Goal: Transaction & Acquisition: Purchase product/service

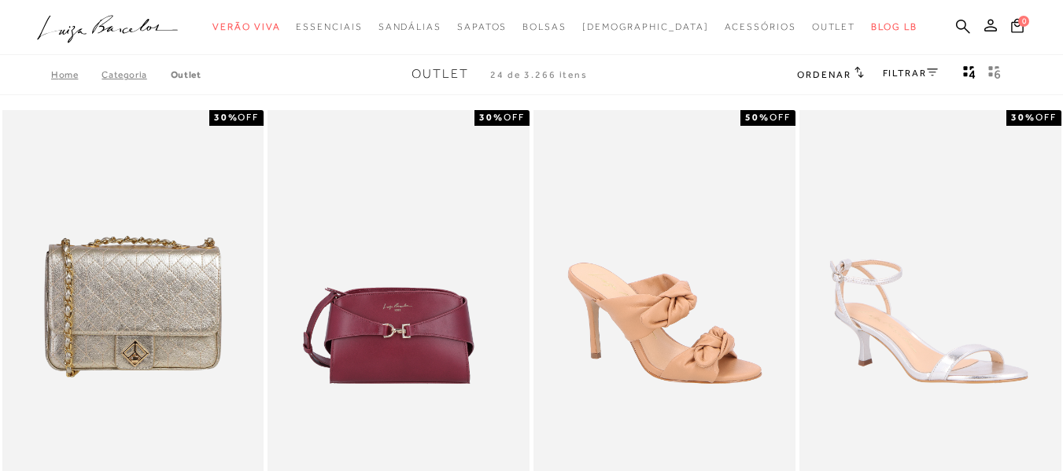
click at [905, 73] on link "FILTRAR" at bounding box center [910, 73] width 55 height 11
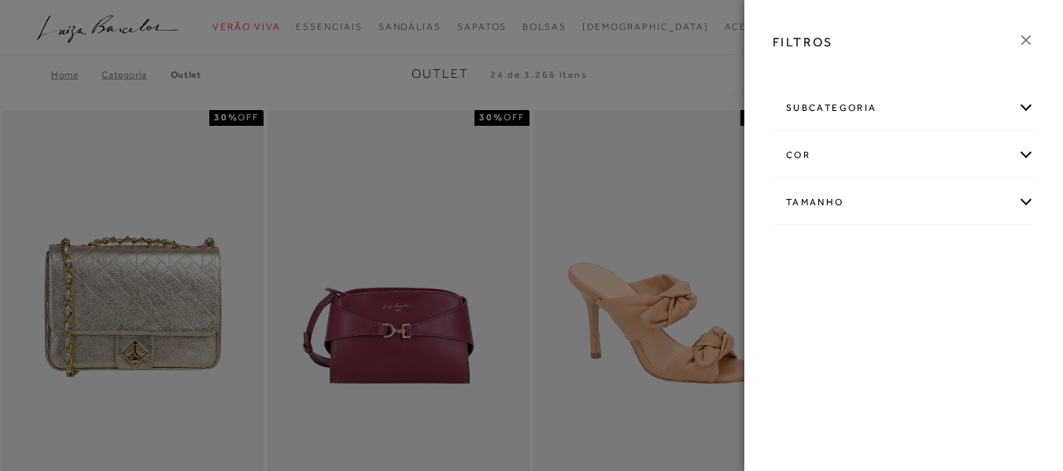
click at [902, 98] on div "subcategoria" at bounding box center [903, 108] width 260 height 42
click at [877, 190] on div "cor" at bounding box center [903, 198] width 260 height 42
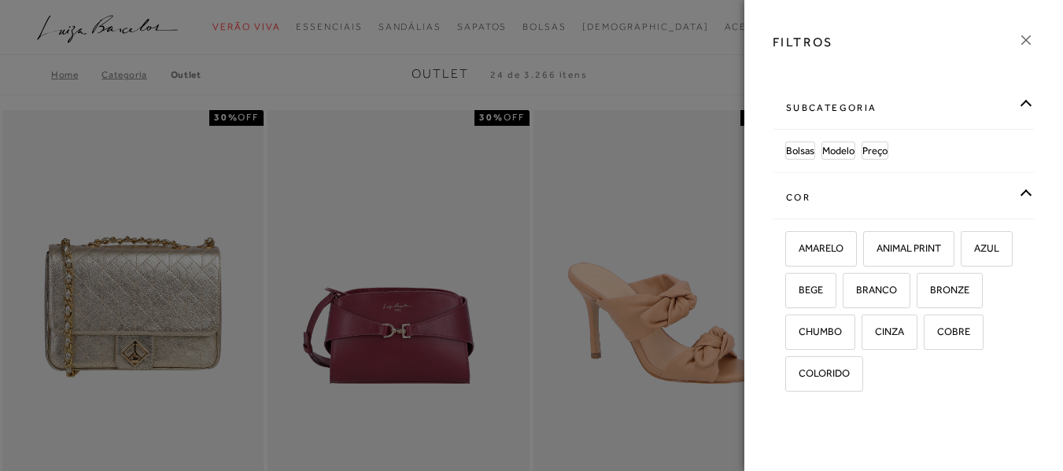
click at [878, 197] on div "cor" at bounding box center [903, 198] width 260 height 42
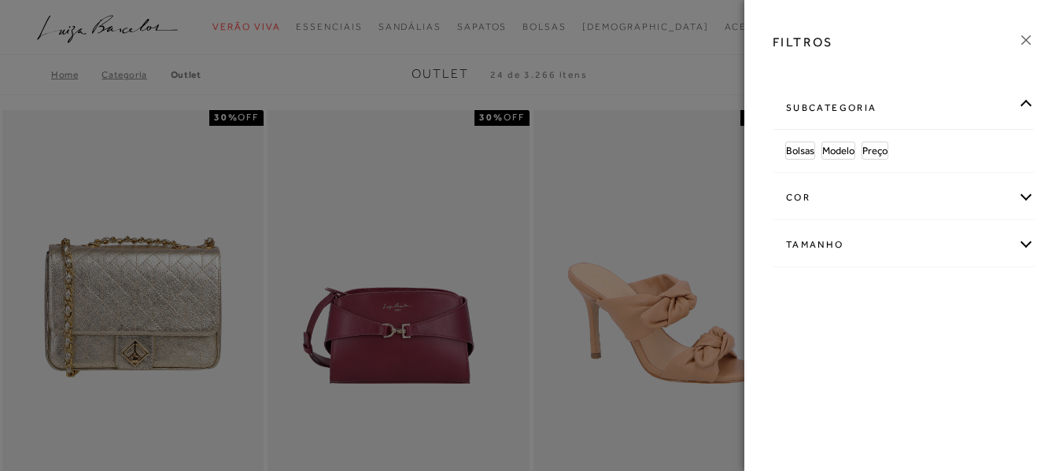
click at [878, 245] on div "Tamanho" at bounding box center [903, 245] width 260 height 42
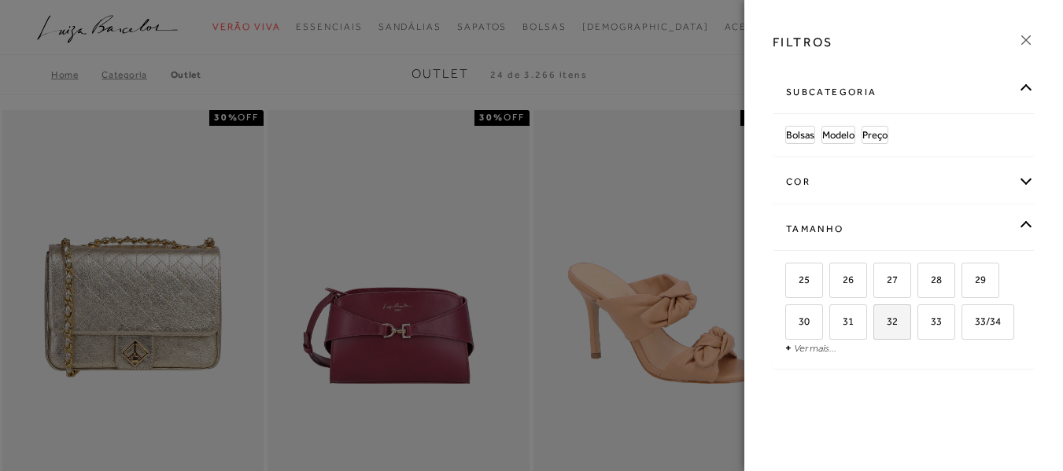
scroll to position [57, 0]
click at [814, 353] on link "Ver mais..." at bounding box center [815, 348] width 42 height 12
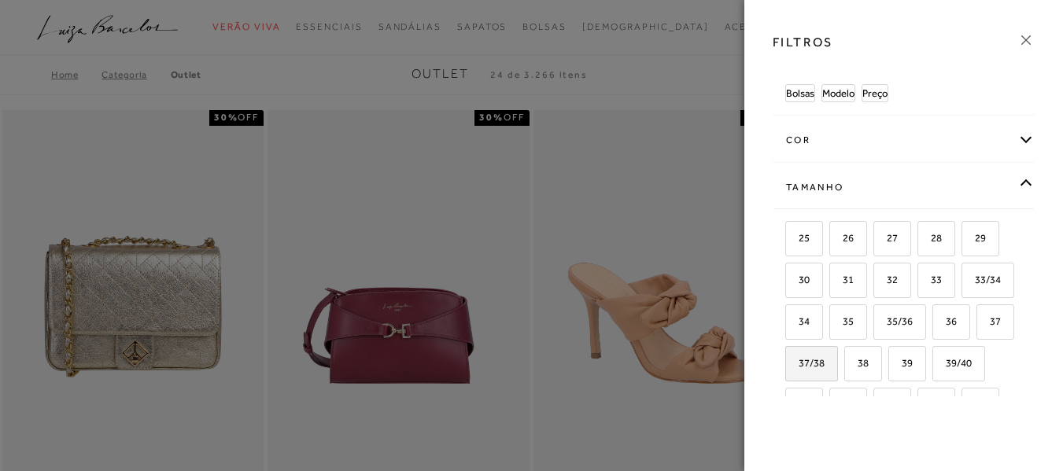
click at [837, 356] on label "37/38" at bounding box center [811, 364] width 51 height 34
click at [799, 358] on input "37/38" at bounding box center [791, 366] width 16 height 16
checkbox input "true"
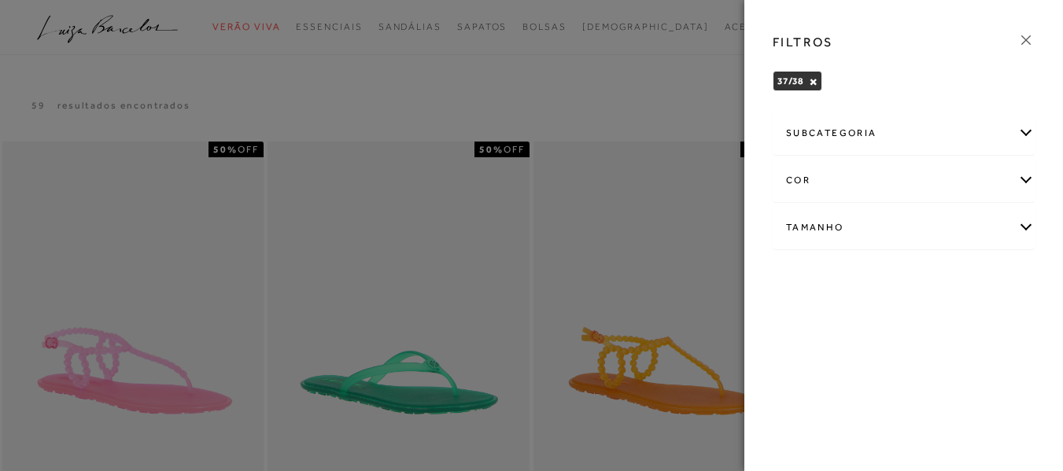
click at [1027, 46] on icon at bounding box center [1025, 39] width 17 height 17
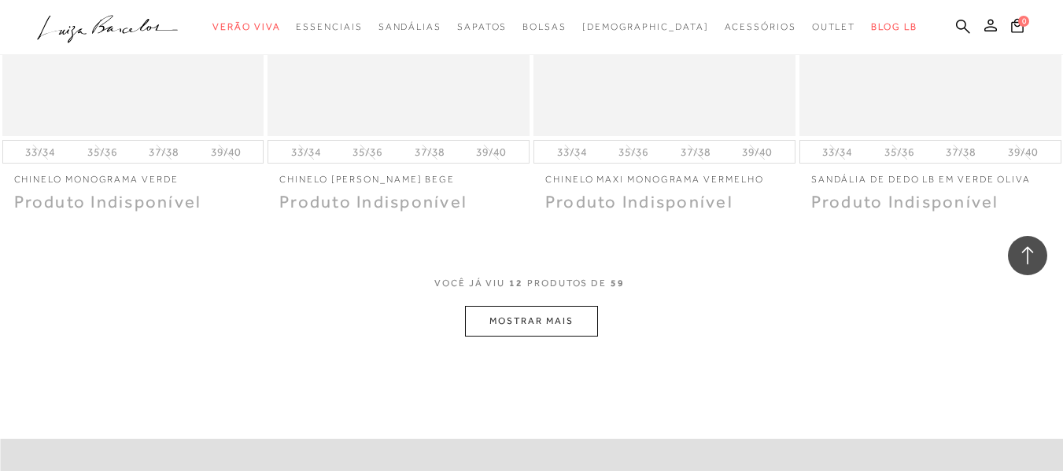
scroll to position [1416, 0]
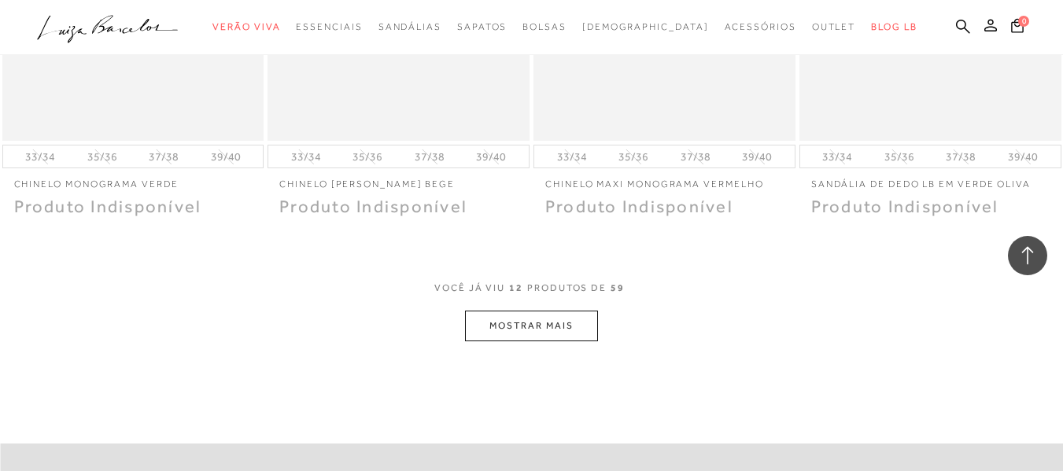
click at [520, 321] on button "MOSTRAR MAIS" at bounding box center [531, 326] width 132 height 31
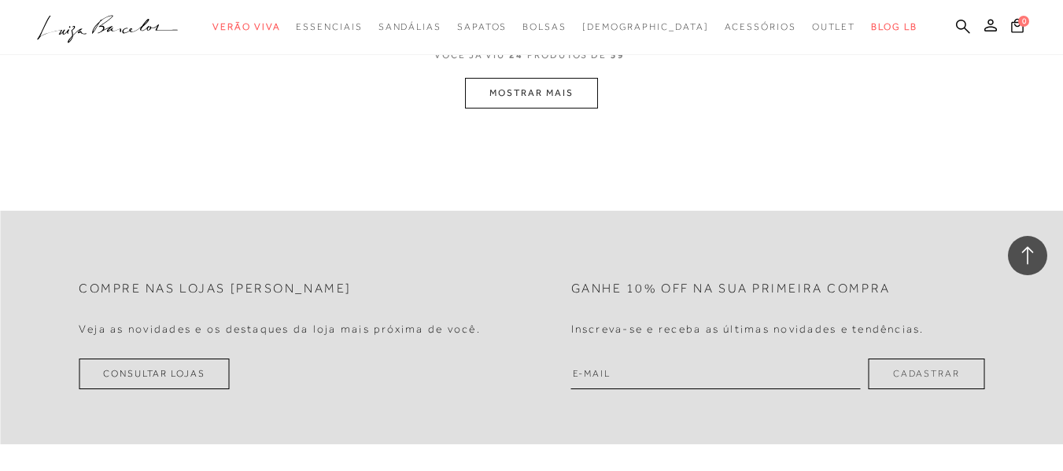
scroll to position [2832, 0]
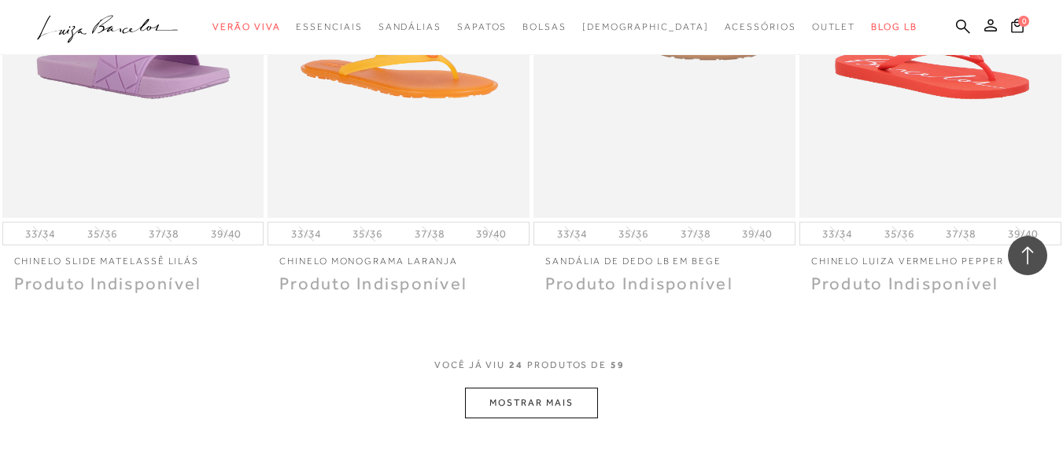
click at [582, 387] on div "VOCê JÁ VIU 24 PRODUTOS DE 59" at bounding box center [531, 373] width 194 height 29
click at [585, 392] on button "MOSTRAR MAIS" at bounding box center [531, 403] width 132 height 31
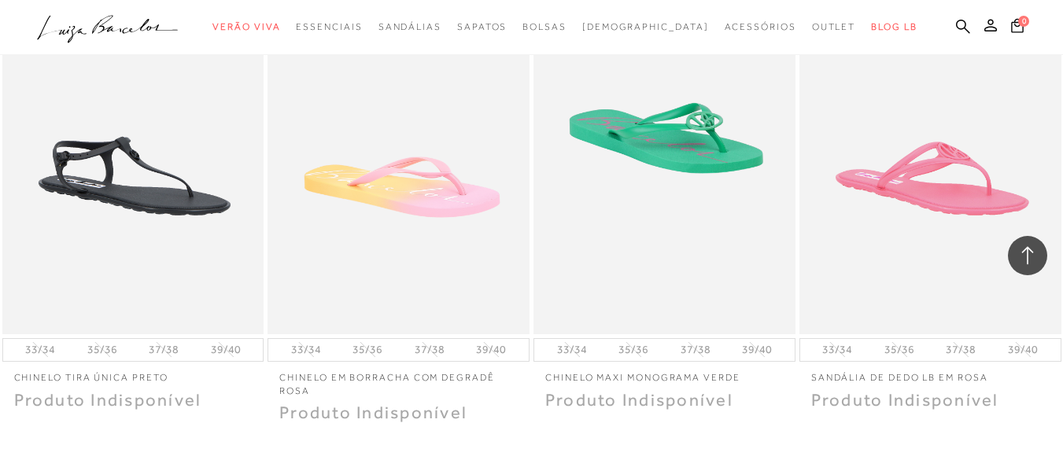
scroll to position [4669, 0]
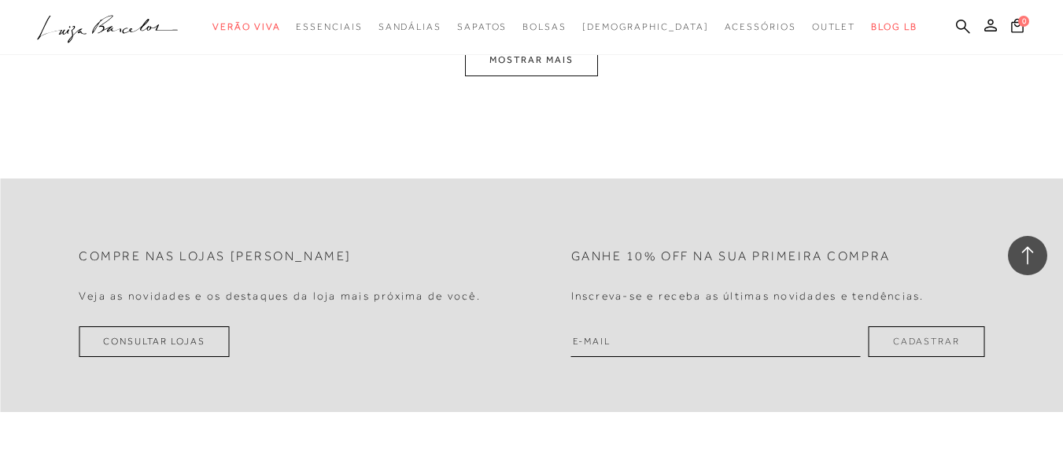
click at [538, 71] on button "MOSTRAR MAIS" at bounding box center [531, 60] width 132 height 31
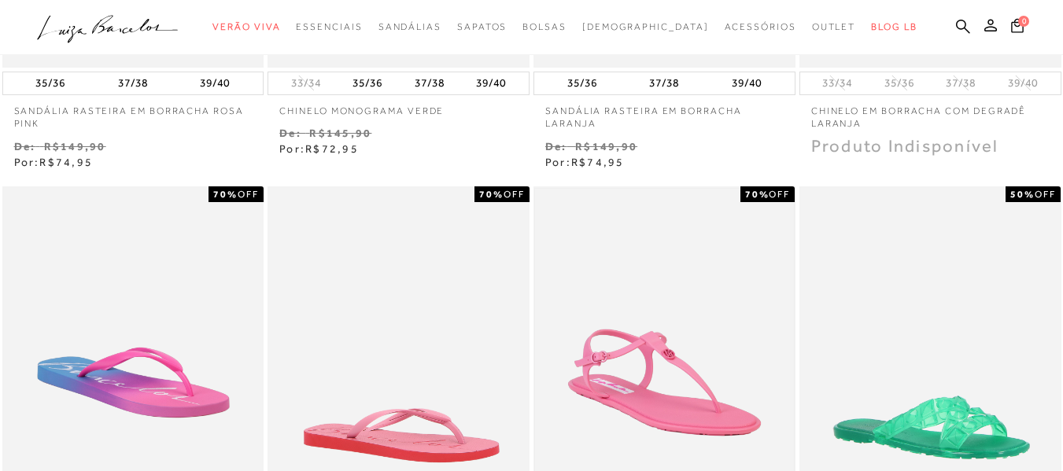
scroll to position [282, 0]
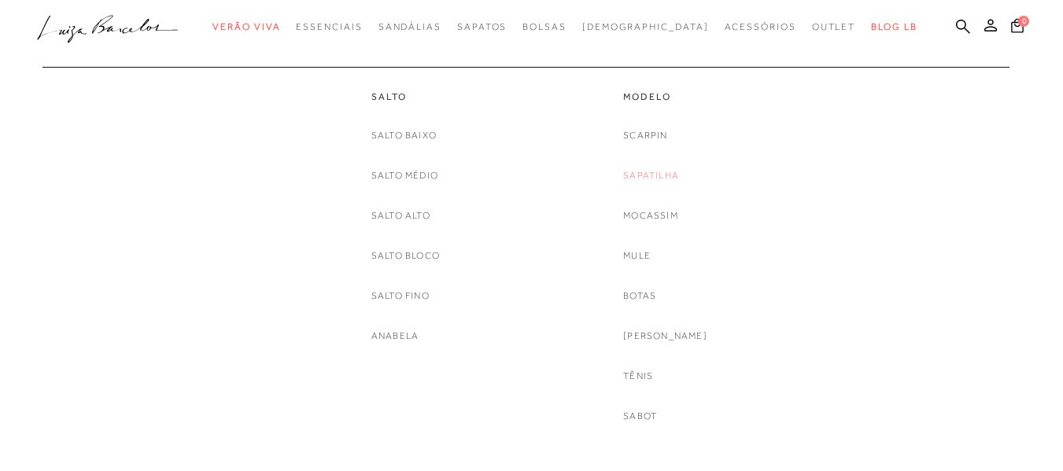
click at [670, 169] on link "Sapatilha" at bounding box center [651, 176] width 56 height 17
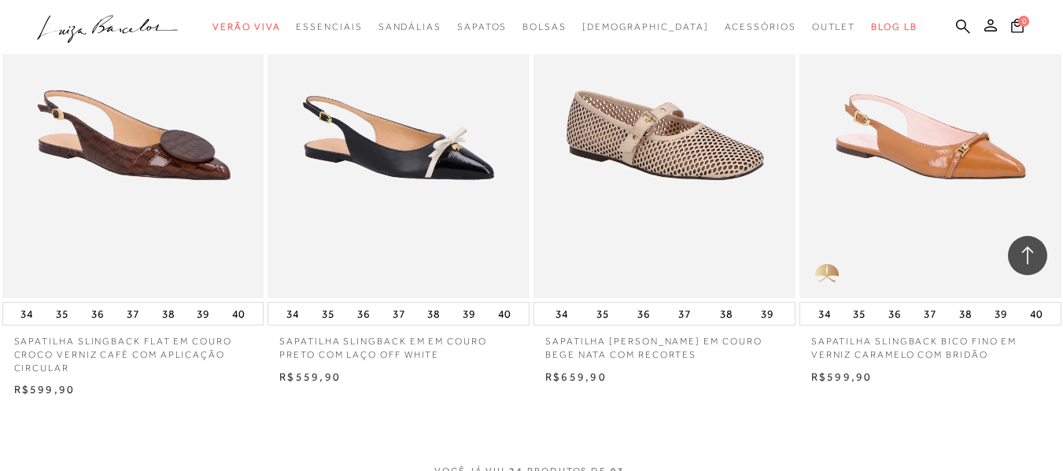
scroll to position [2754, 0]
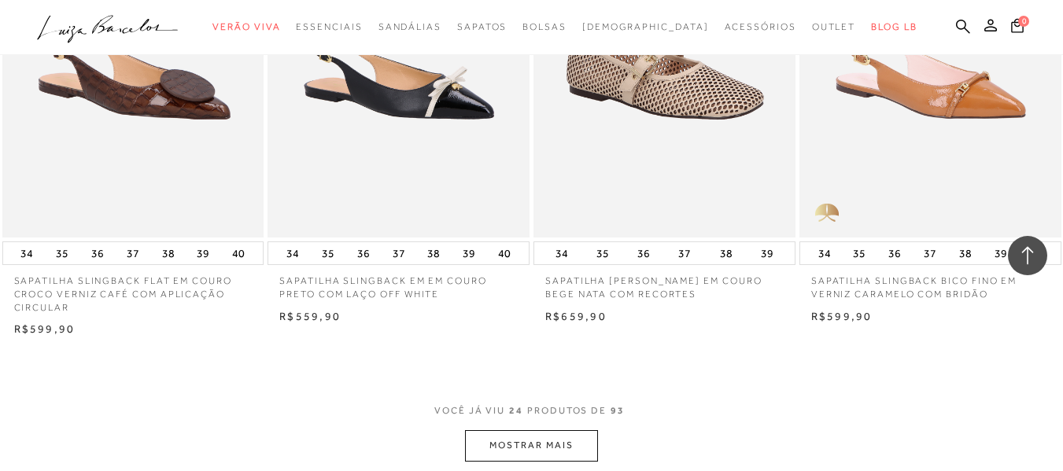
click at [566, 446] on button "MOSTRAR MAIS" at bounding box center [531, 445] width 132 height 31
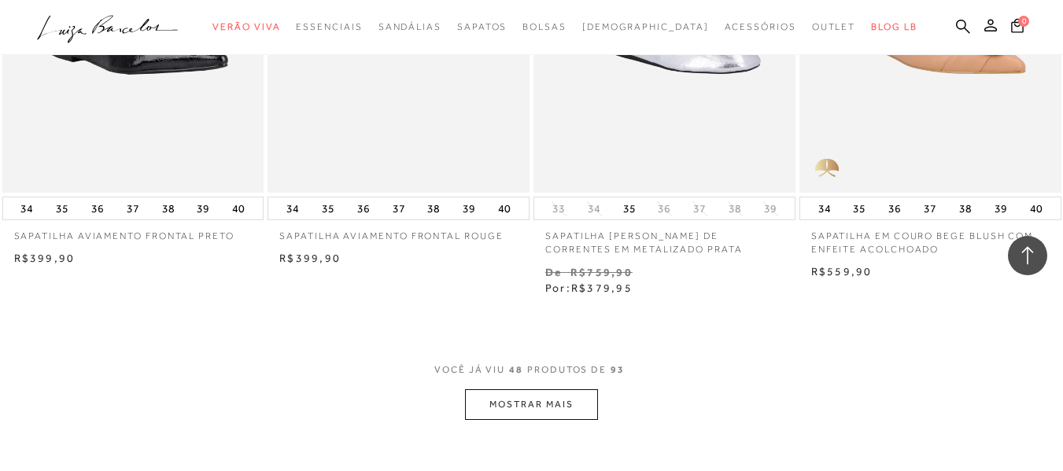
scroll to position [5901, 0]
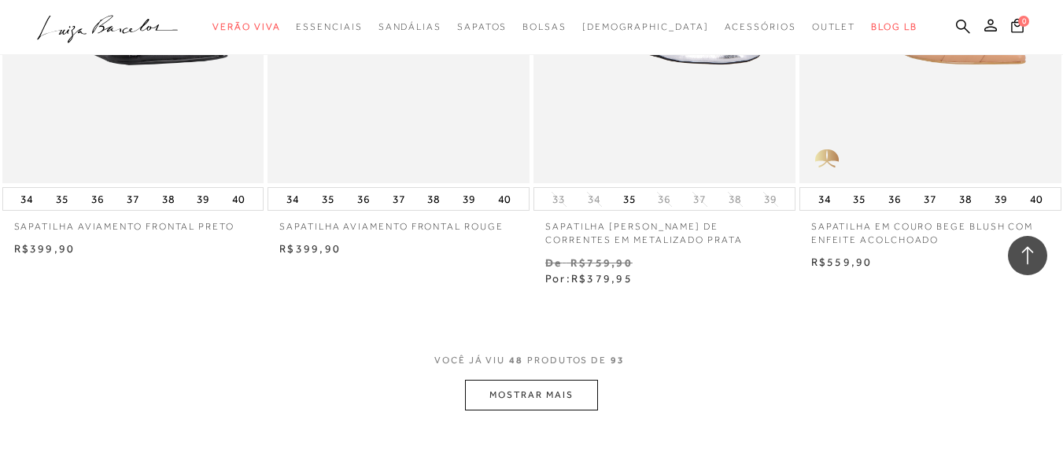
click at [491, 384] on button "MOSTRAR MAIS" at bounding box center [531, 395] width 132 height 31
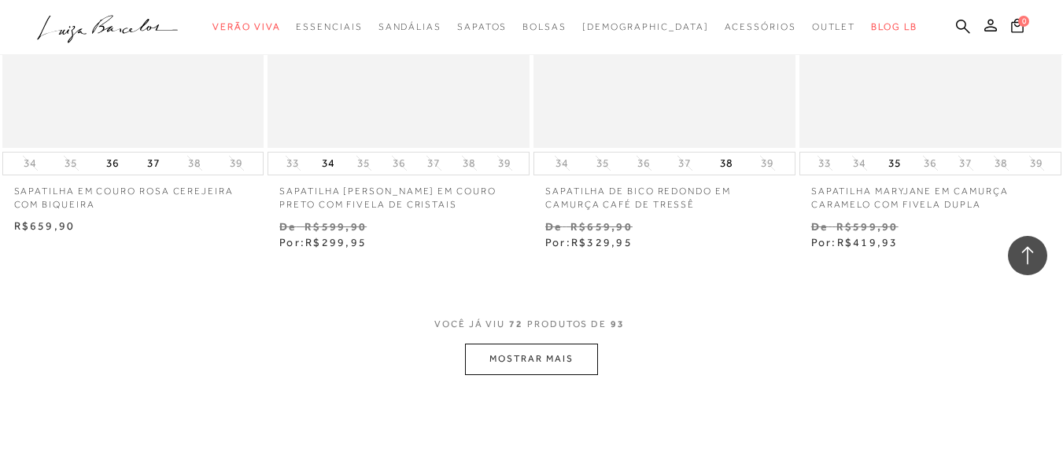
scroll to position [9048, 0]
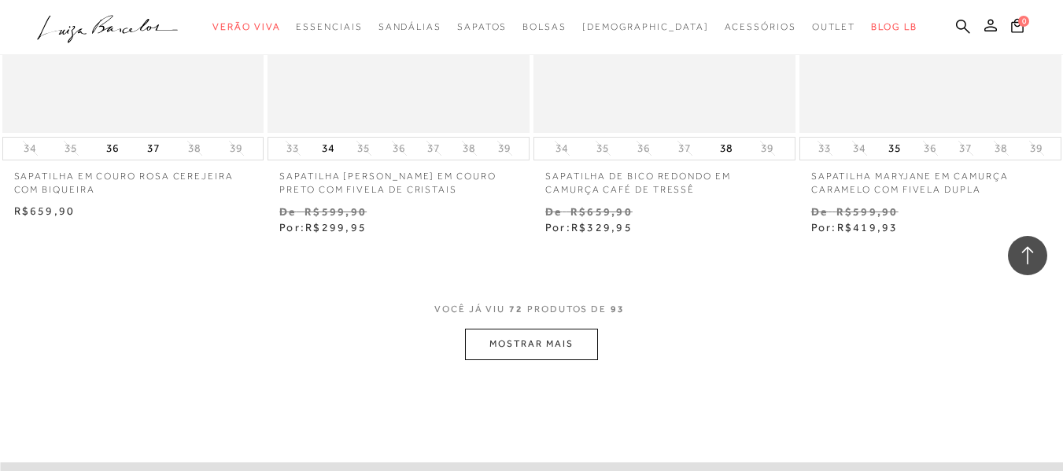
click at [493, 338] on button "MOSTRAR MAIS" at bounding box center [531, 344] width 132 height 31
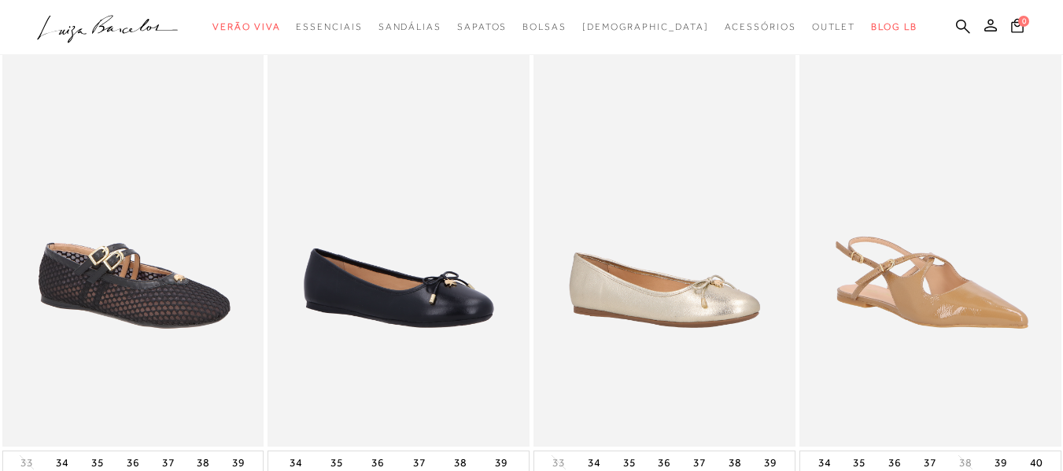
scroll to position [0, 0]
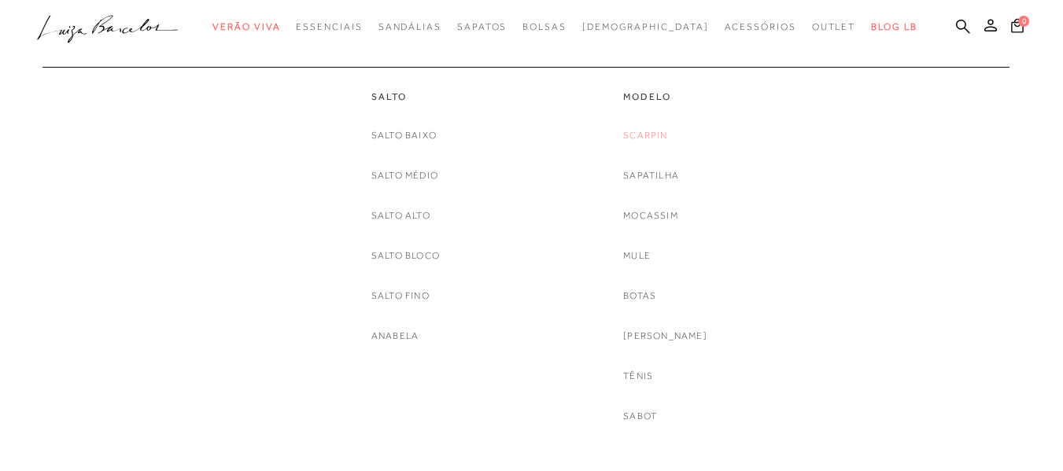
click at [662, 135] on link "Scarpin" at bounding box center [645, 135] width 44 height 17
click at [669, 220] on link "Mocassim" at bounding box center [650, 216] width 55 height 17
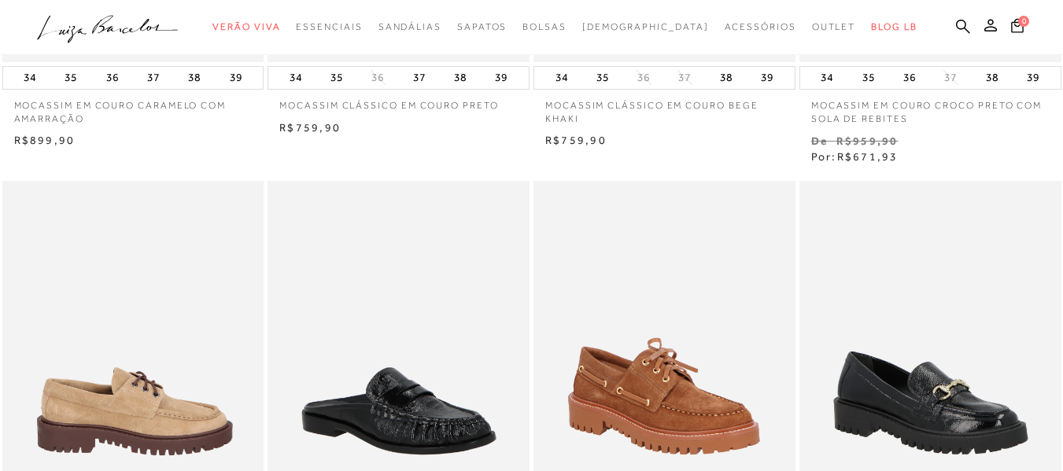
scroll to position [1180, 0]
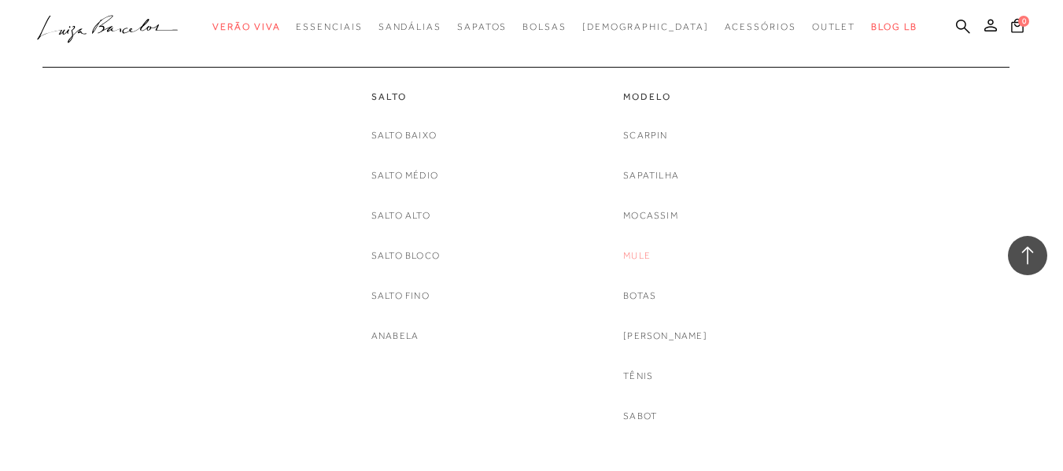
click at [651, 263] on link "Mule" at bounding box center [637, 256] width 28 height 17
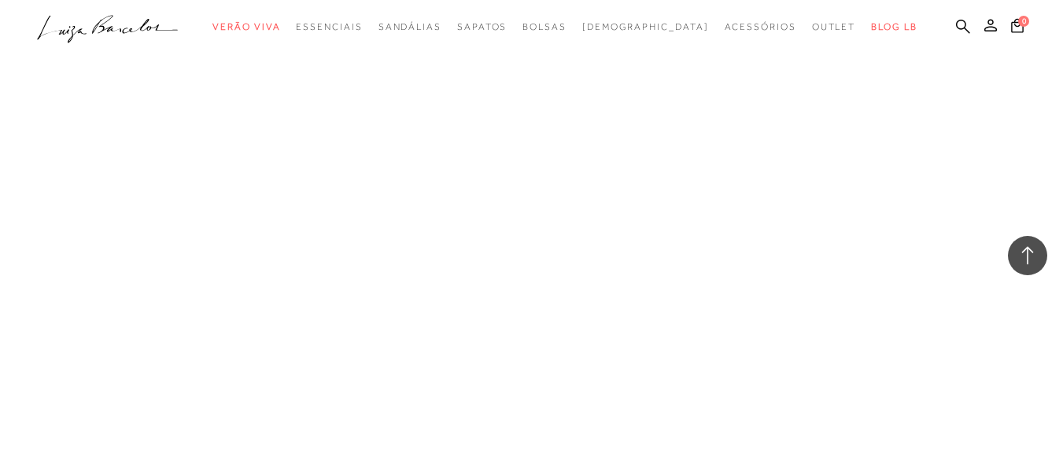
click at [0, 0] on link "[PERSON_NAME]" at bounding box center [0, 0] width 0 height 0
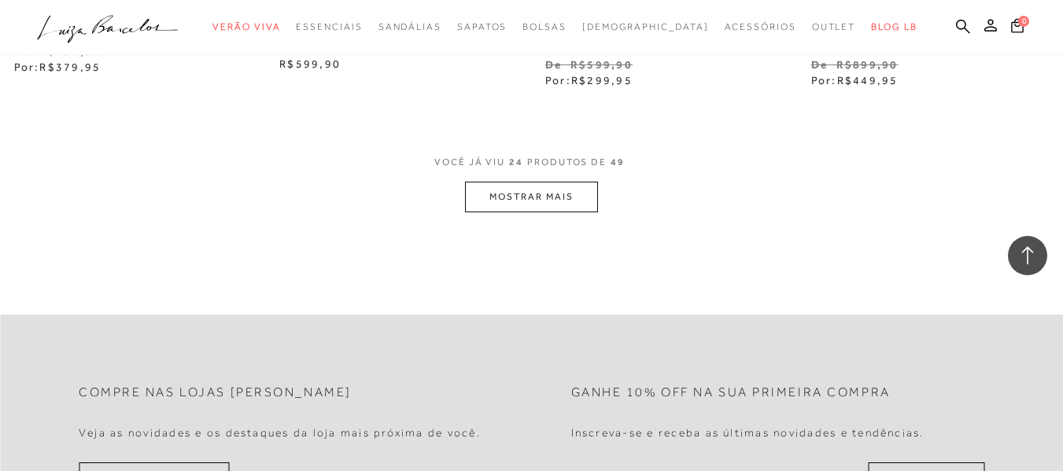
scroll to position [3226, 0]
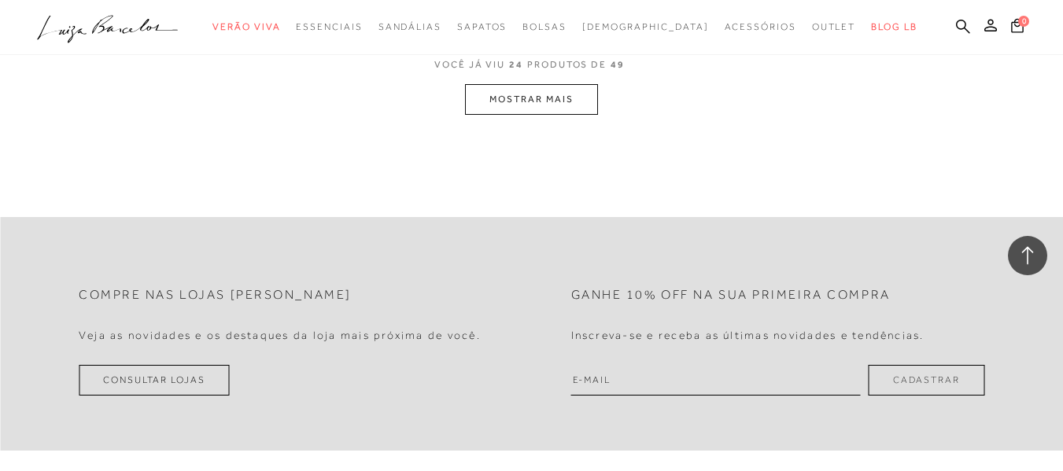
click at [575, 84] on button "MOSTRAR MAIS" at bounding box center [531, 99] width 132 height 31
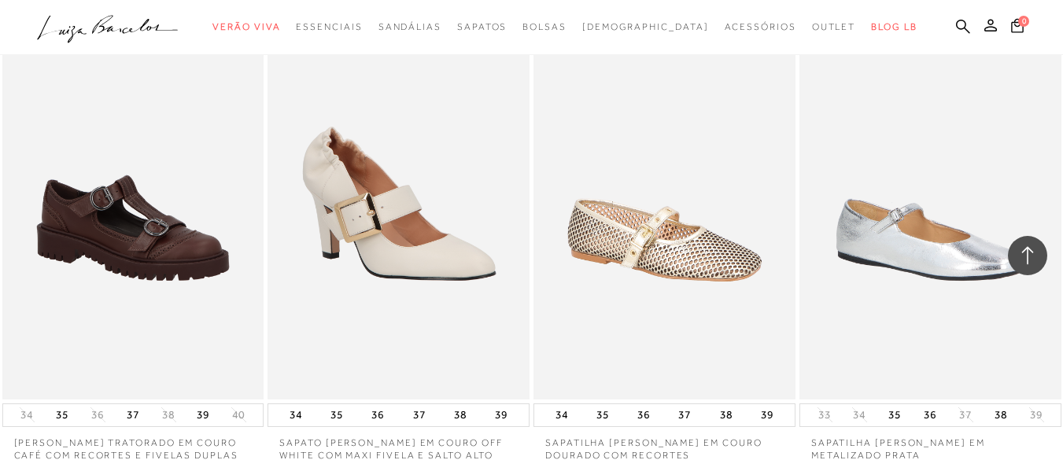
scroll to position [6322, 0]
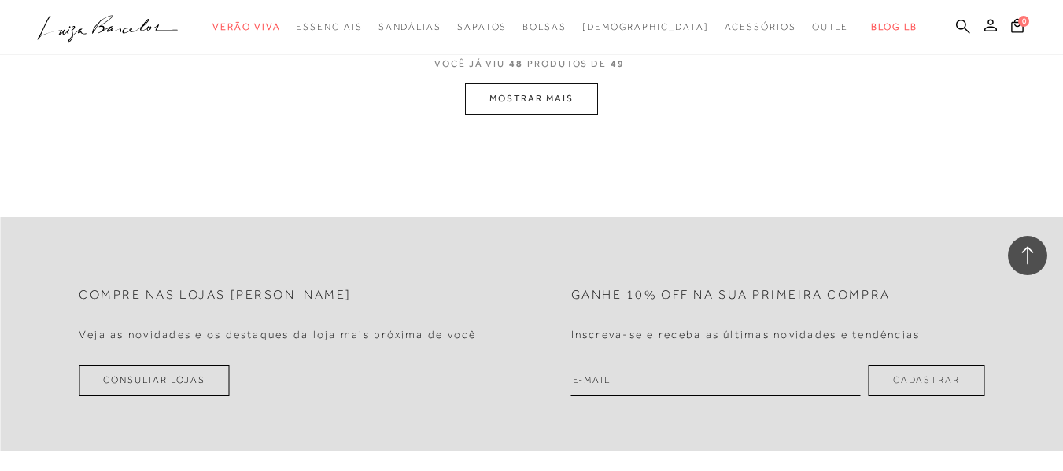
click at [523, 83] on button "MOSTRAR MAIS" at bounding box center [531, 98] width 132 height 31
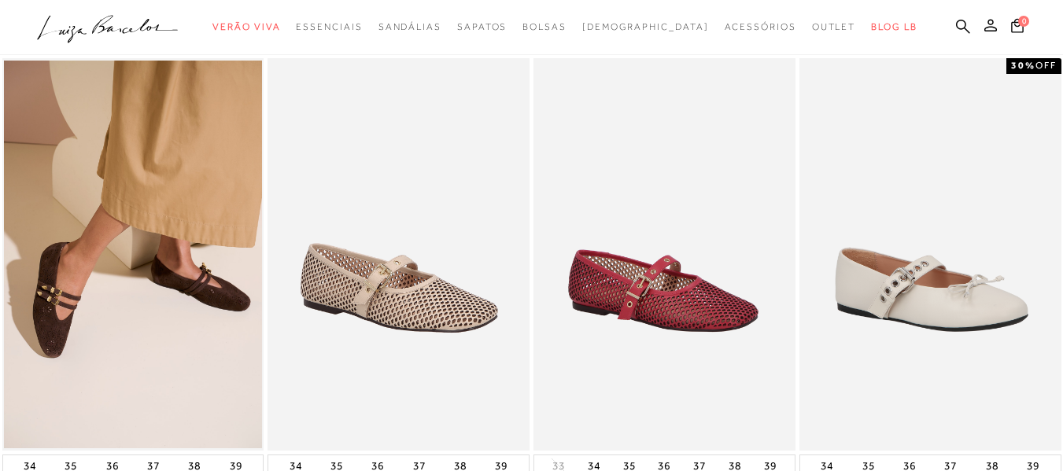
scroll to position [0, 0]
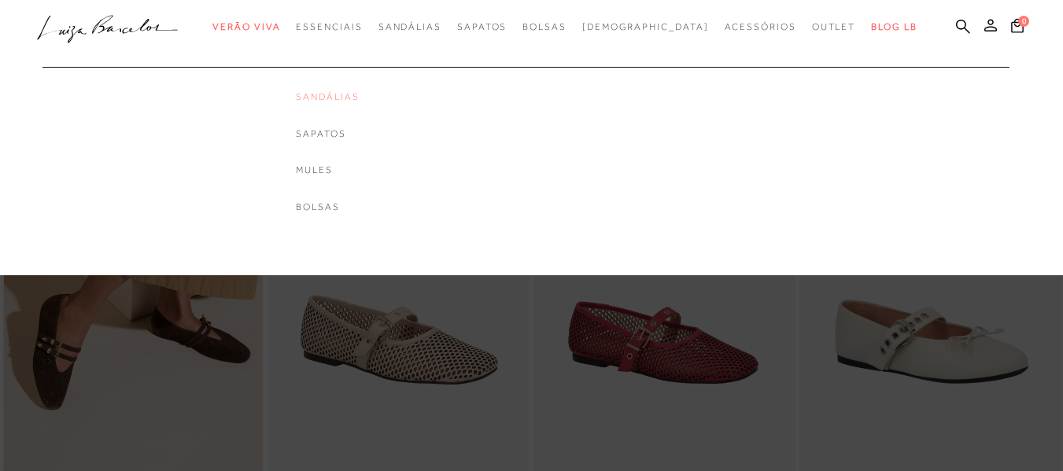
click at [349, 97] on link "Sandálias" at bounding box center [327, 96] width 63 height 13
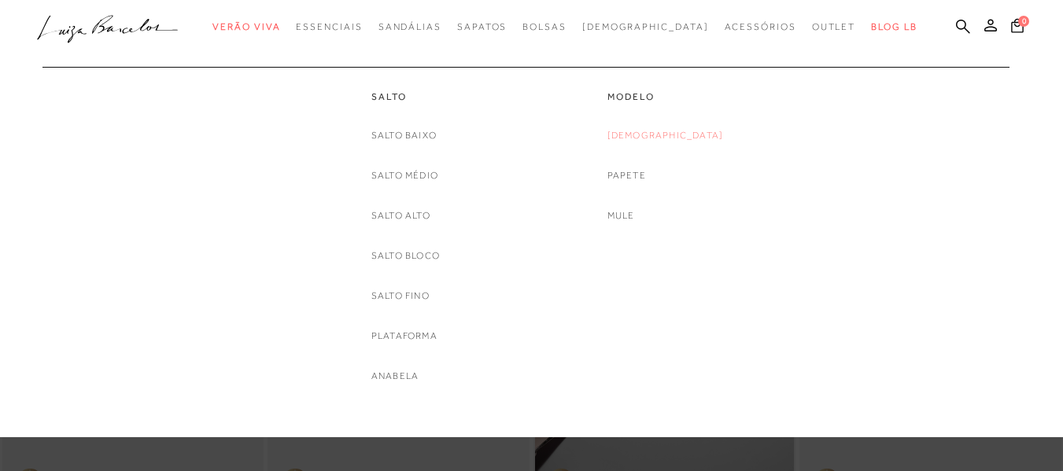
click at [675, 134] on link "[DEMOGRAPHIC_DATA]" at bounding box center [665, 135] width 116 height 17
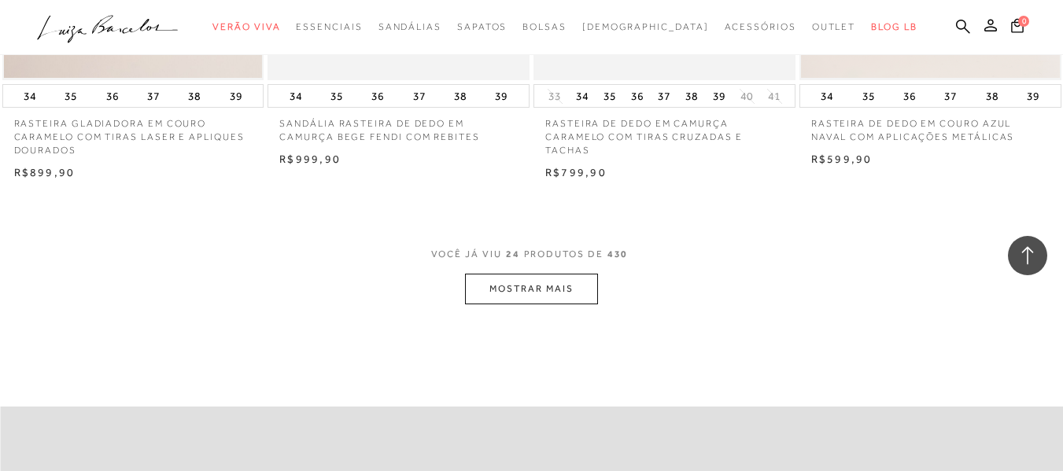
scroll to position [2990, 0]
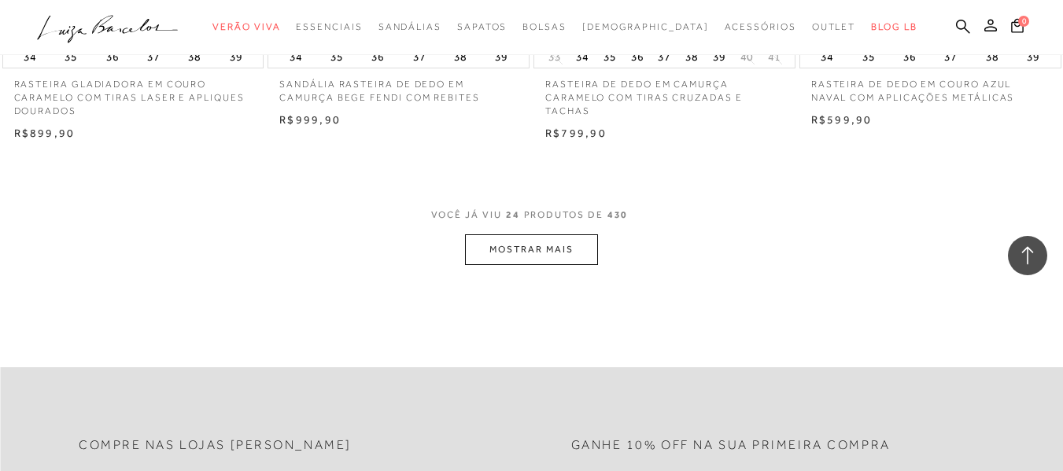
click at [528, 234] on button "MOSTRAR MAIS" at bounding box center [531, 249] width 132 height 31
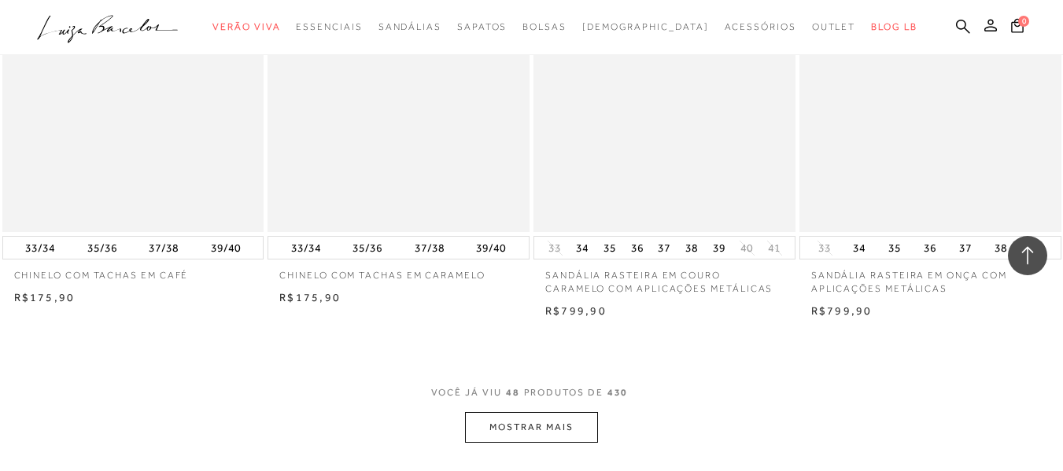
scroll to position [6137, 0]
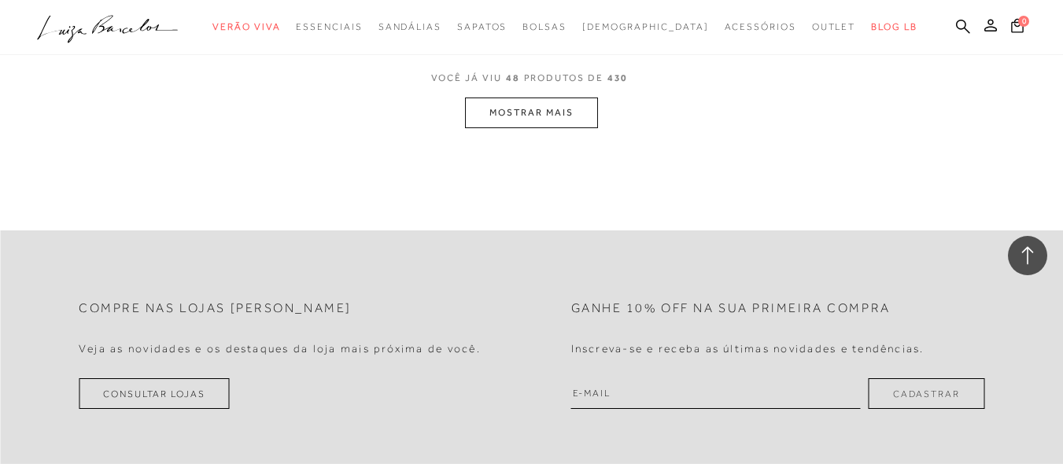
click at [560, 104] on button "MOSTRAR MAIS" at bounding box center [531, 113] width 132 height 31
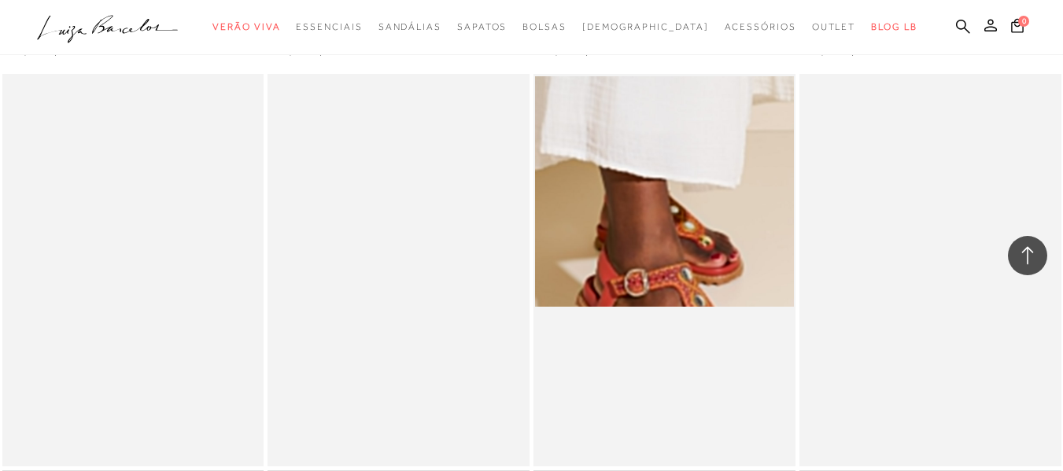
scroll to position [8557, 0]
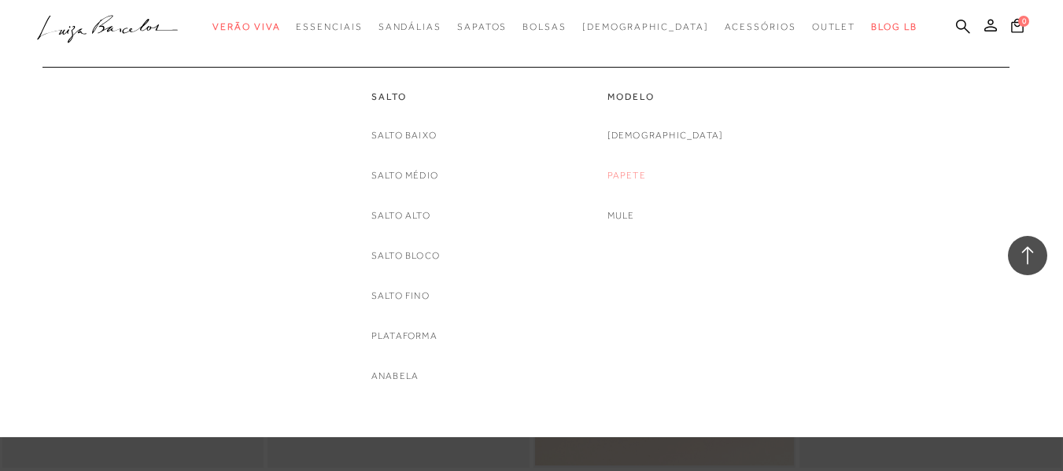
click at [646, 173] on link "Papete" at bounding box center [626, 176] width 39 height 17
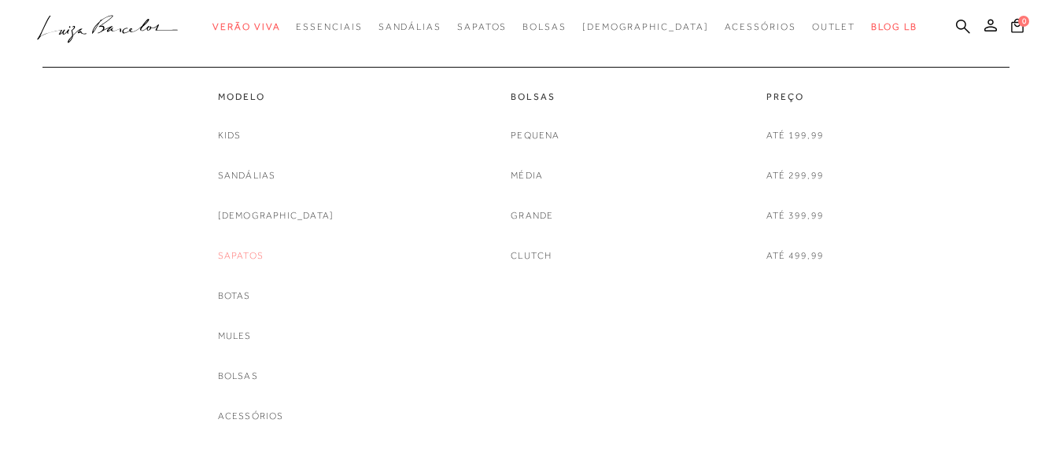
click at [264, 252] on link "Sapatos" at bounding box center [241, 256] width 46 height 17
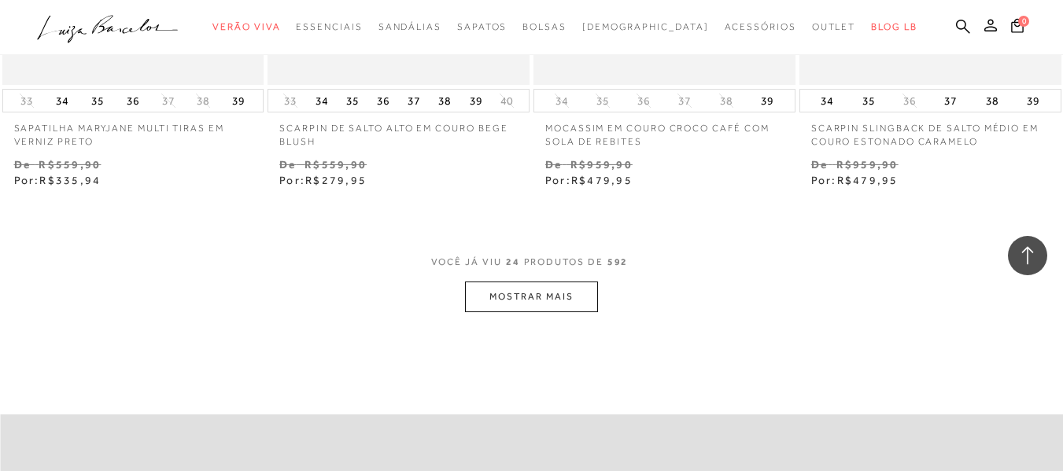
scroll to position [2990, 0]
click at [507, 289] on button "MOSTRAR MAIS" at bounding box center [531, 296] width 132 height 31
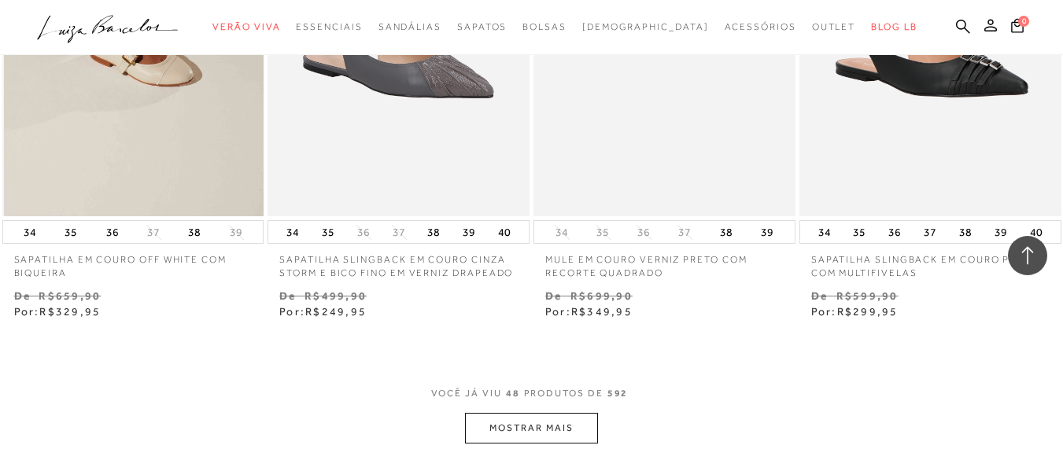
scroll to position [6058, 0]
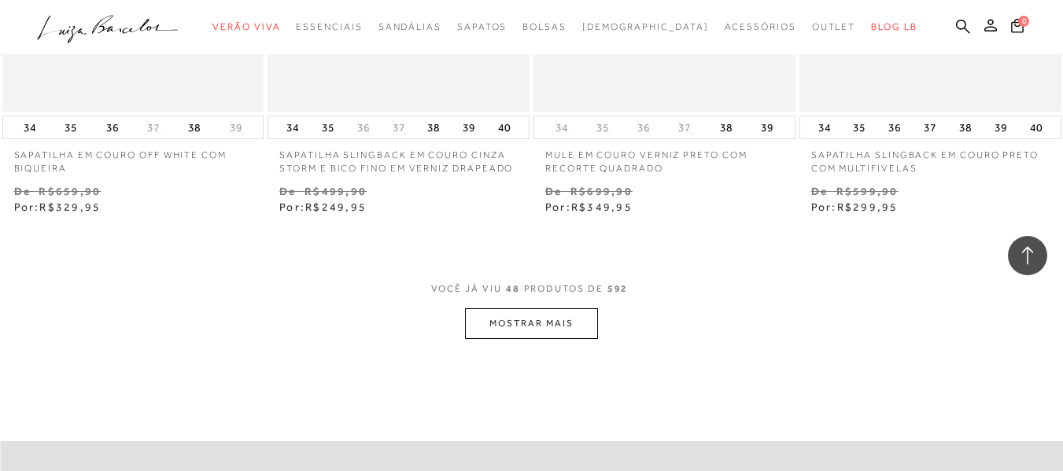
click at [494, 308] on button "MOSTRAR MAIS" at bounding box center [531, 323] width 132 height 31
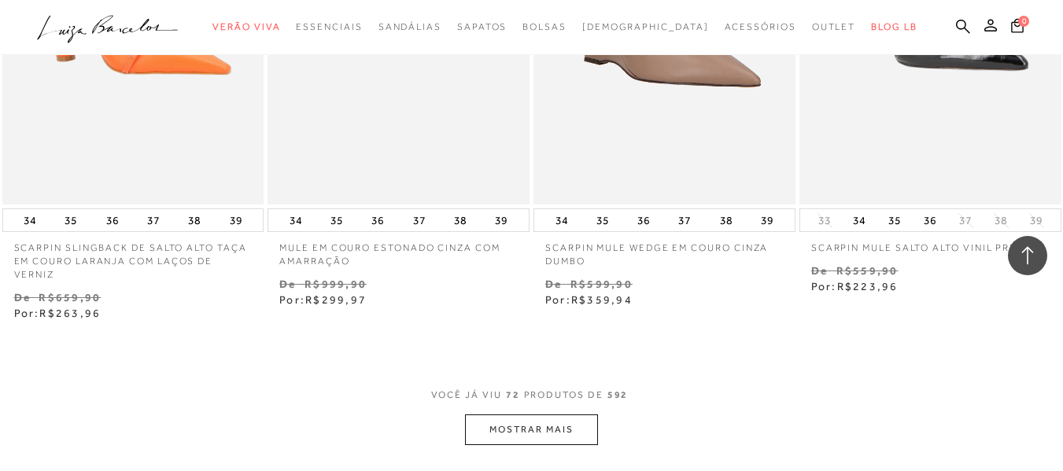
scroll to position [9284, 0]
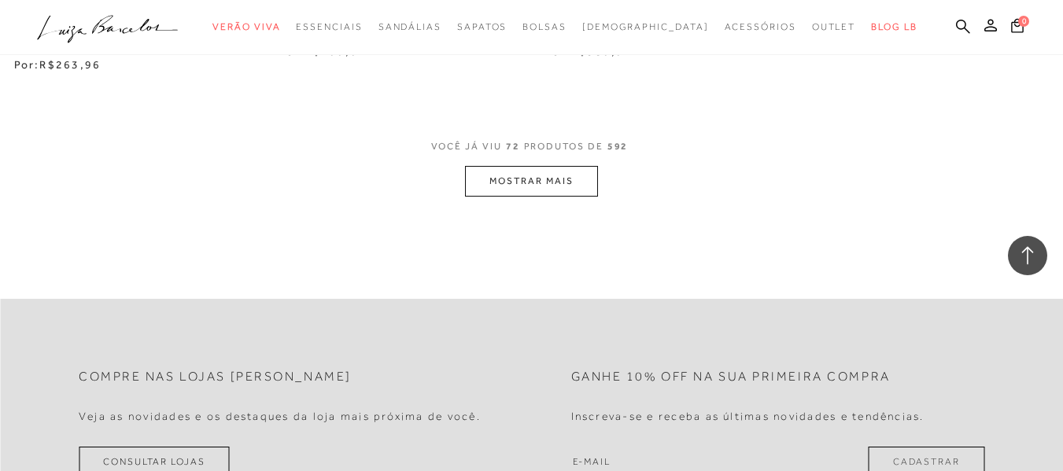
click at [476, 168] on button "MOSTRAR MAIS" at bounding box center [531, 181] width 132 height 31
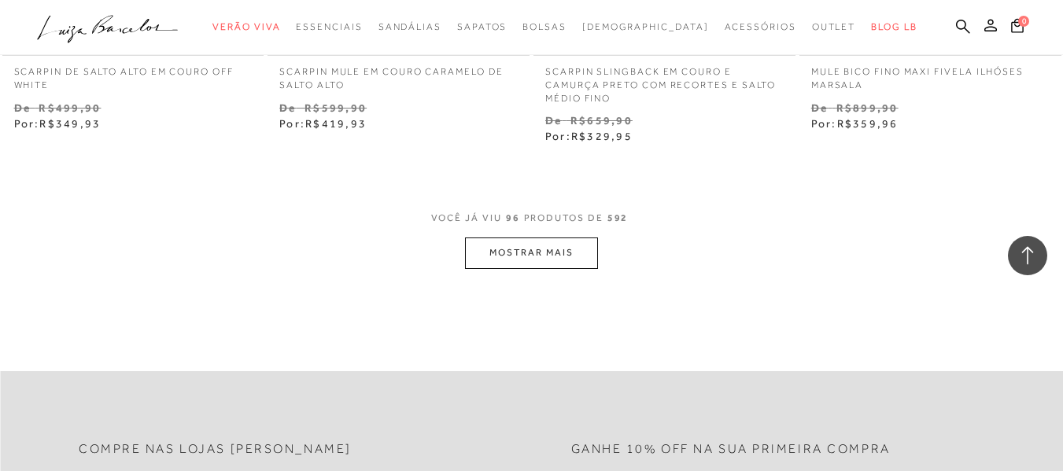
scroll to position [12353, 0]
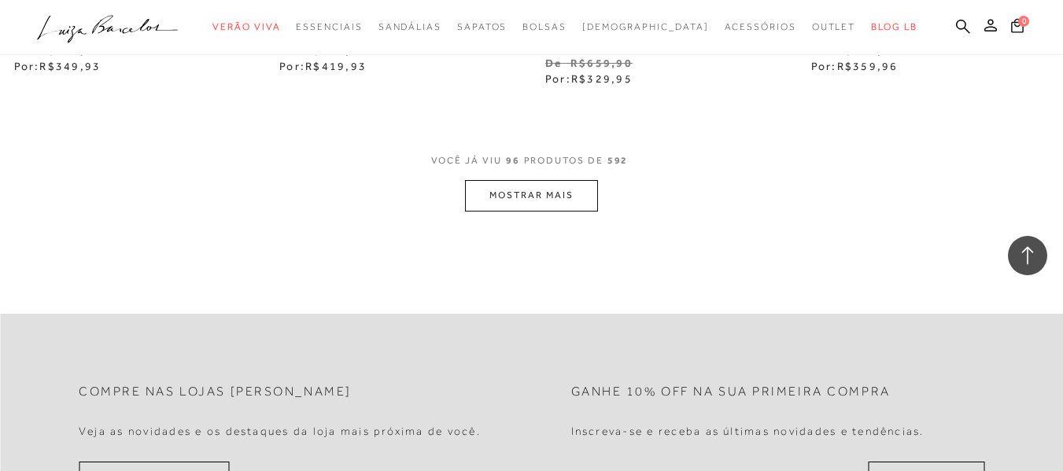
click at [498, 196] on button "MOSTRAR MAIS" at bounding box center [531, 195] width 132 height 31
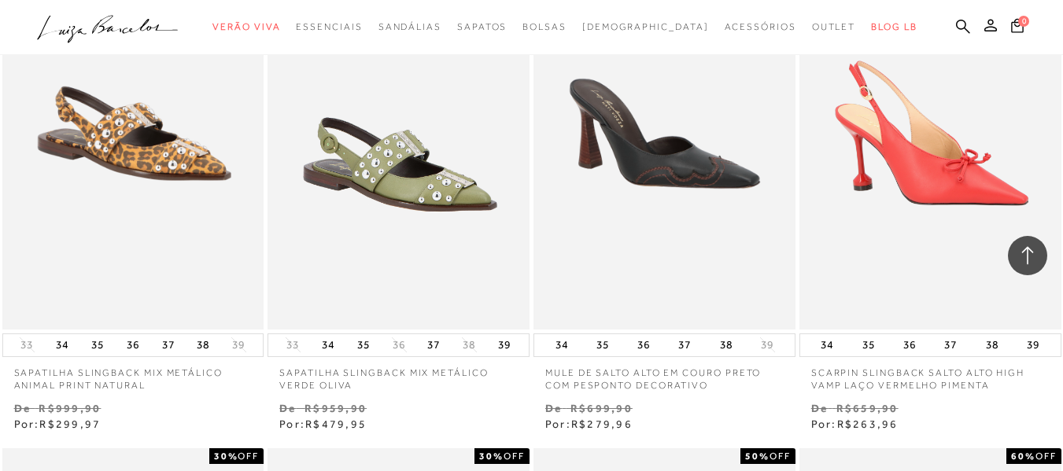
scroll to position [11173, 0]
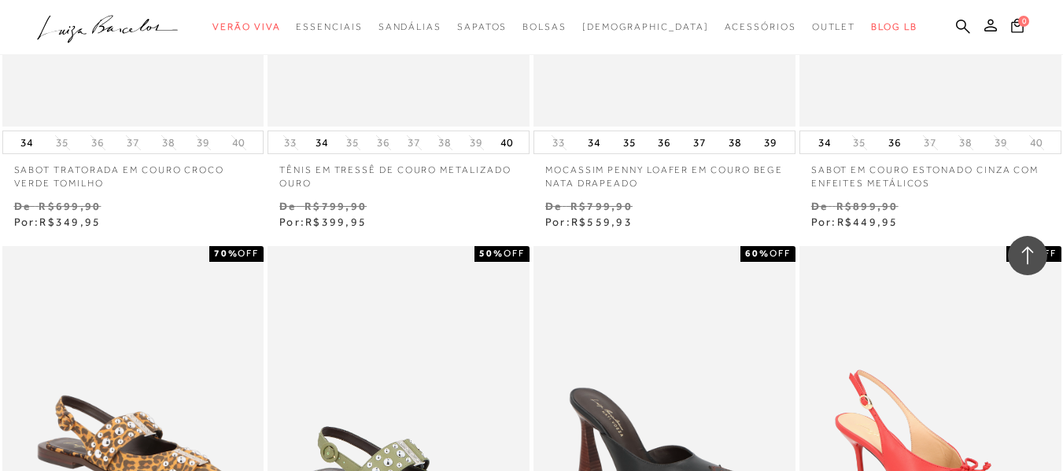
click at [1037, 261] on icon at bounding box center [1027, 255] width 20 height 20
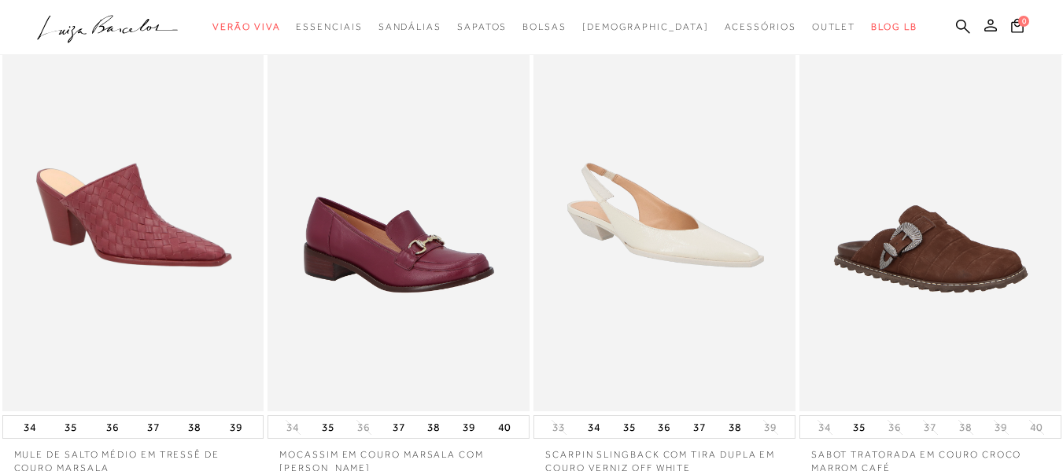
scroll to position [0, 0]
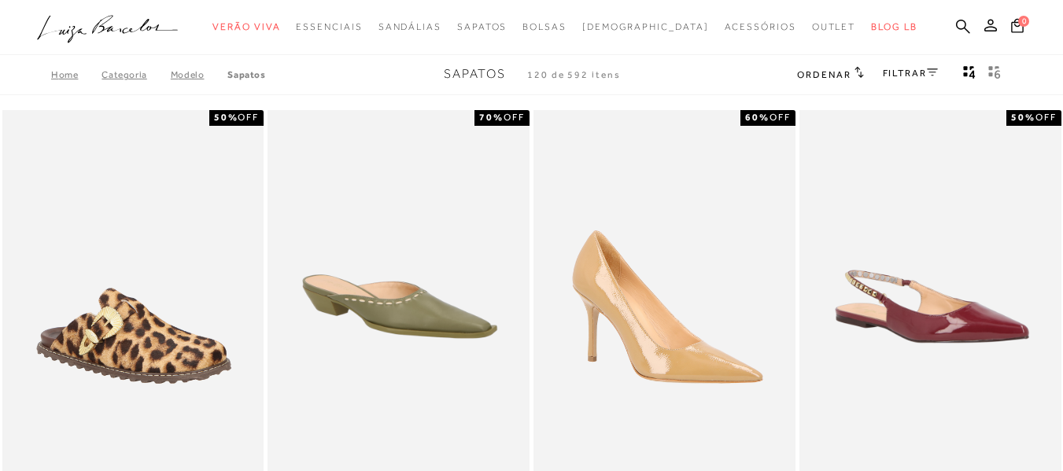
click at [924, 70] on link "FILTRAR" at bounding box center [910, 73] width 55 height 11
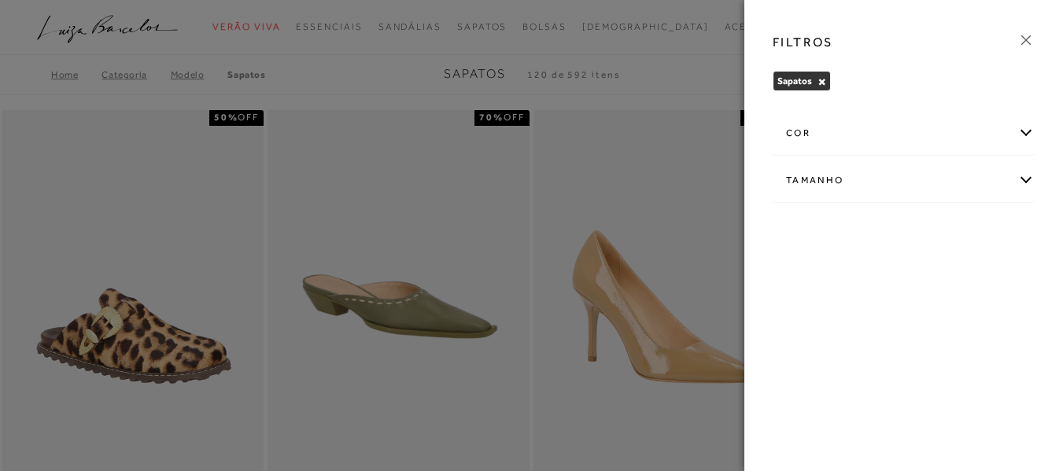
click at [907, 180] on div "Tamanho" at bounding box center [903, 181] width 260 height 42
click at [904, 310] on label "37" at bounding box center [892, 315] width 36 height 34
click at [887, 310] on input "37" at bounding box center [879, 317] width 16 height 16
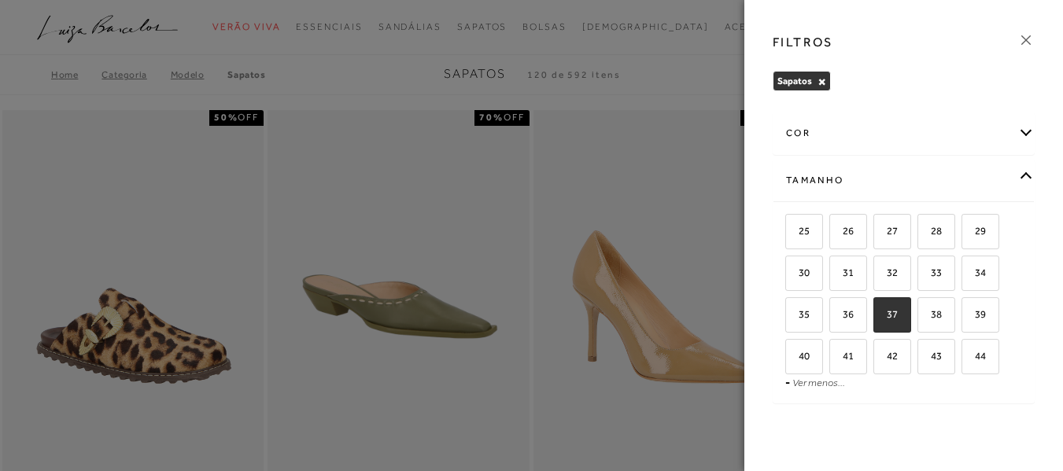
checkbox input "true"
click at [930, 316] on span "38" at bounding box center [930, 314] width 23 height 12
click at [930, 316] on input "38" at bounding box center [923, 317] width 16 height 16
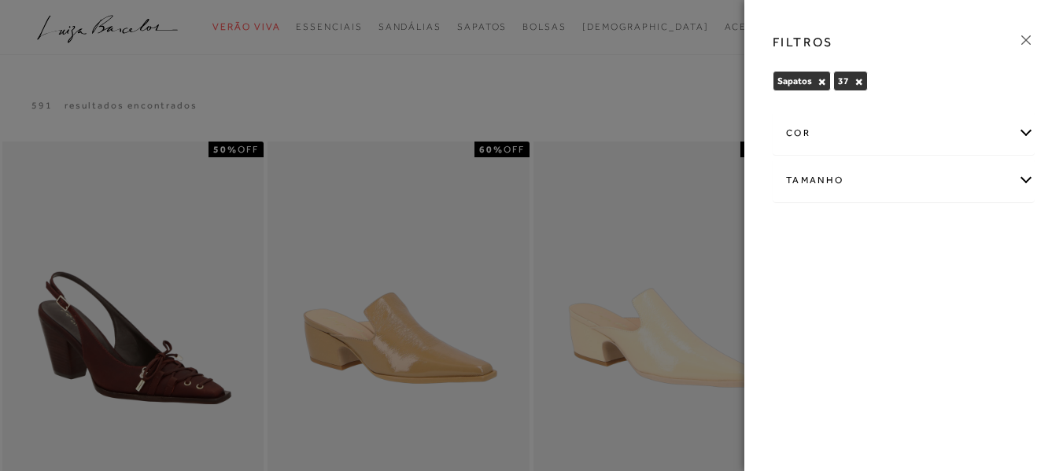
click at [21, 168] on div at bounding box center [531, 235] width 1063 height 471
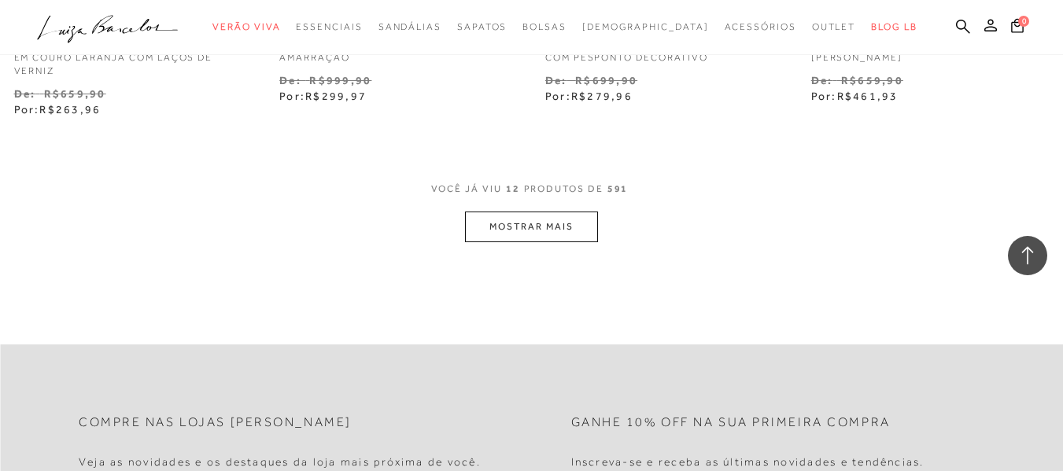
scroll to position [1652, 0]
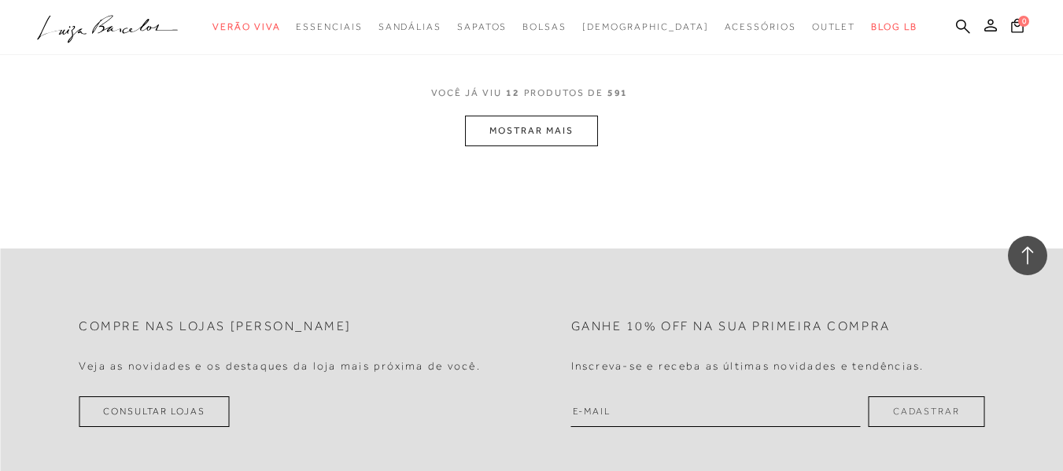
click at [529, 146] on button "MOSTRAR MAIS" at bounding box center [531, 131] width 132 height 31
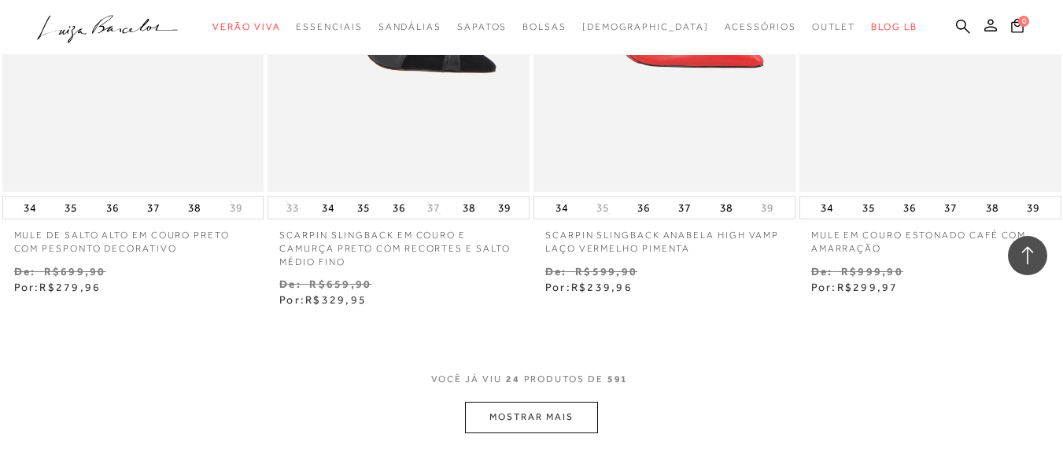
scroll to position [2990, 0]
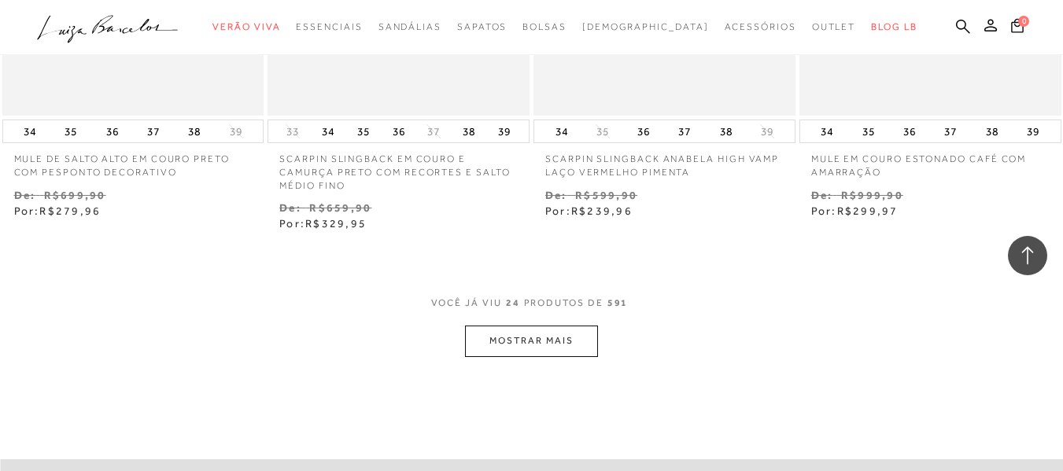
click at [518, 353] on button "MOSTRAR MAIS" at bounding box center [531, 341] width 132 height 31
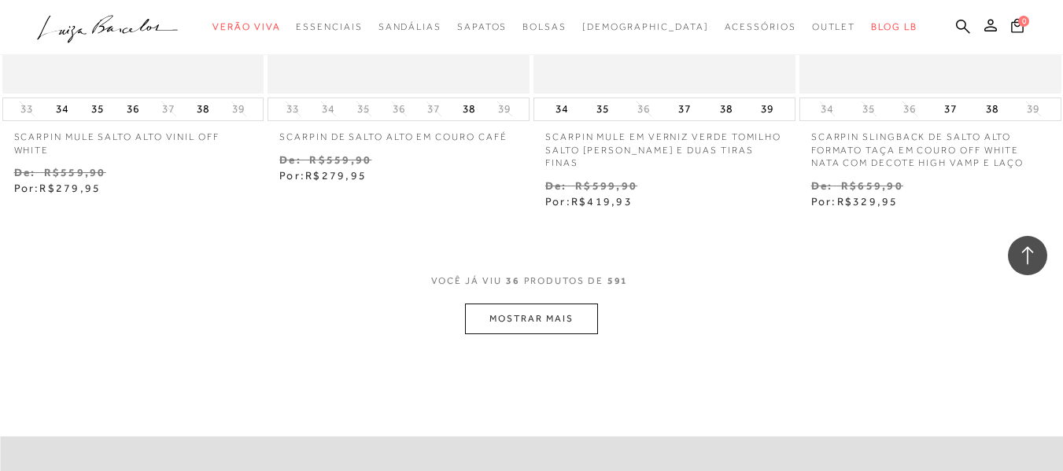
scroll to position [4563, 0]
click at [578, 330] on button "MOSTRAR MAIS" at bounding box center [531, 316] width 132 height 31
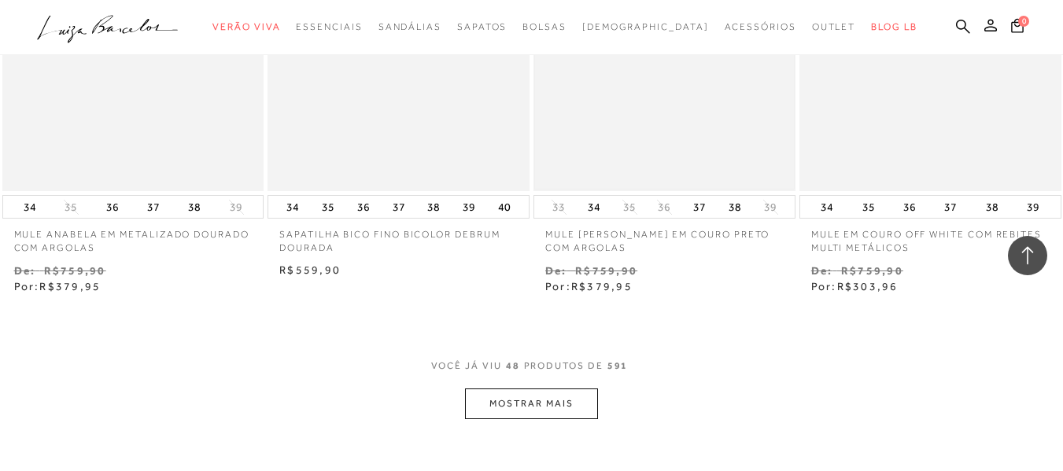
scroll to position [6294, 0]
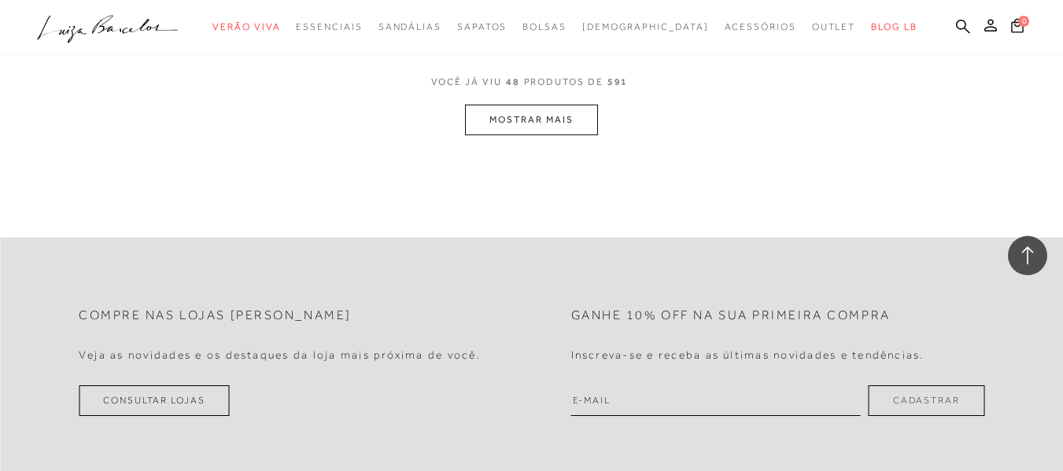
click at [563, 121] on button "MOSTRAR MAIS" at bounding box center [531, 120] width 132 height 31
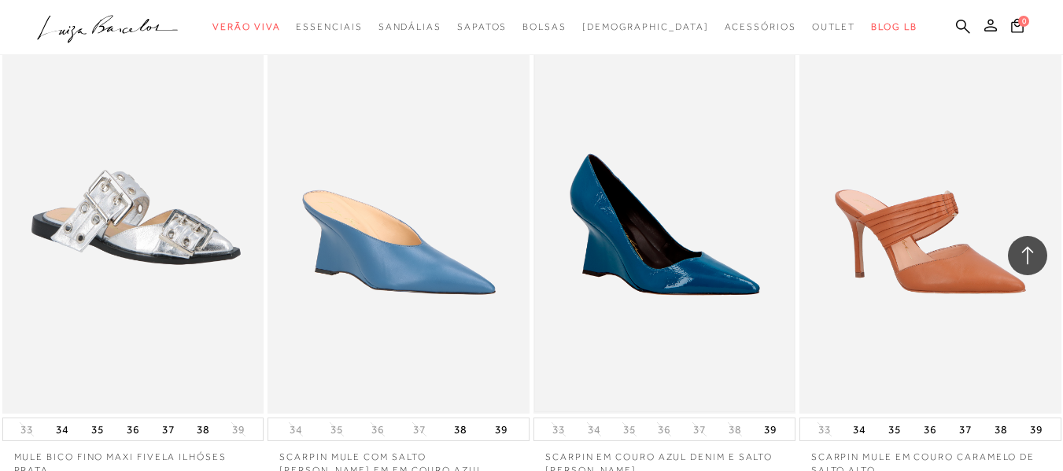
scroll to position [7632, 0]
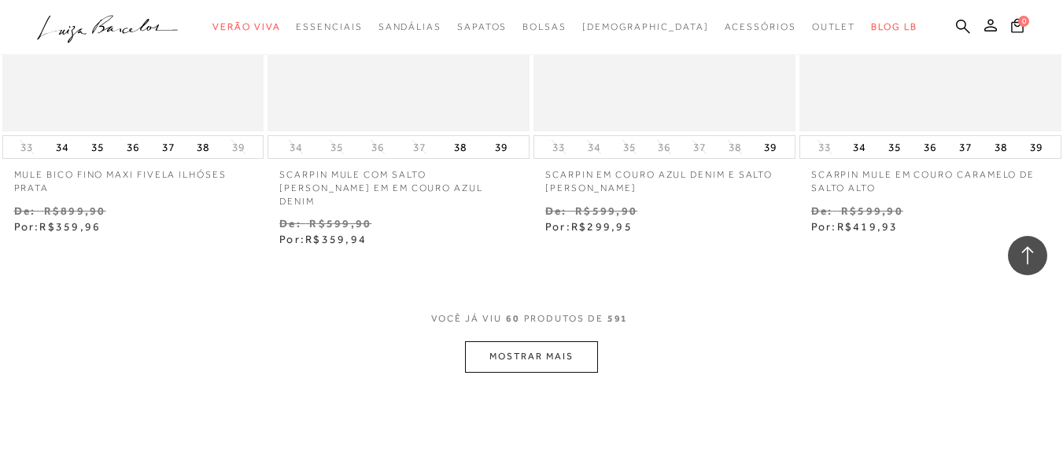
click at [526, 349] on button "MOSTRAR MAIS" at bounding box center [531, 356] width 132 height 31
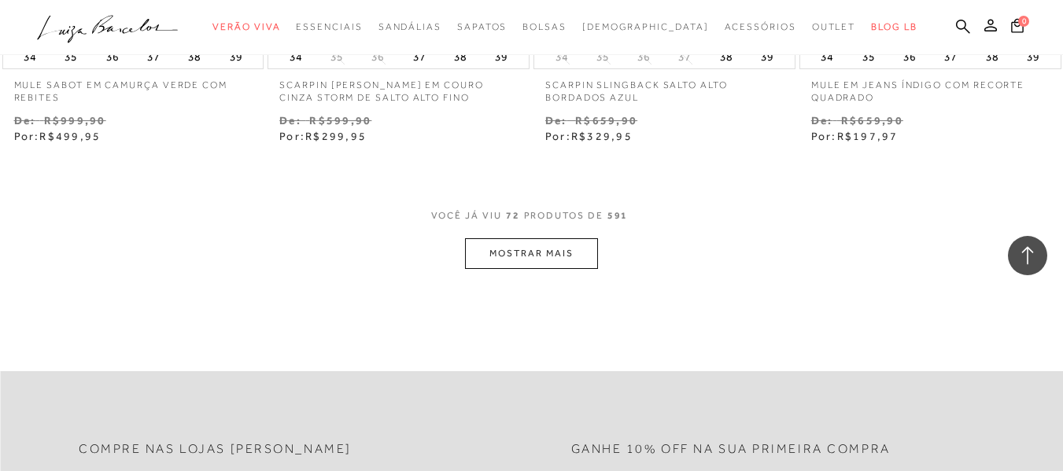
scroll to position [9284, 0]
click at [504, 238] on button "MOSTRAR MAIS" at bounding box center [531, 253] width 132 height 31
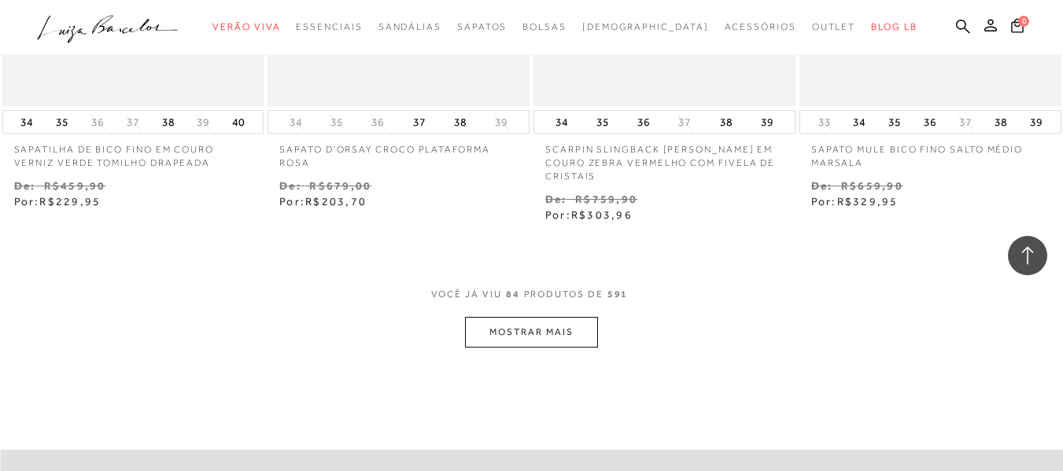
scroll to position [10779, 0]
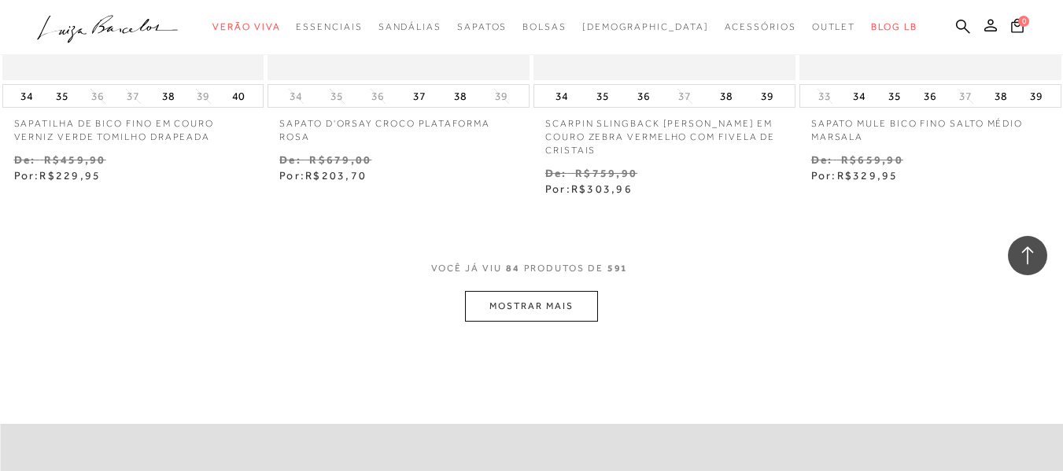
click at [532, 299] on button "MOSTRAR MAIS" at bounding box center [531, 306] width 132 height 31
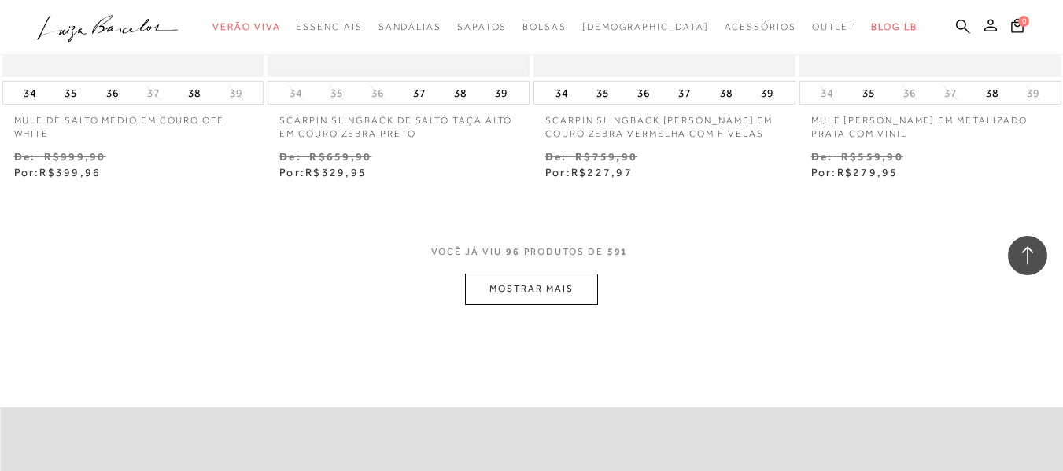
scroll to position [12353, 0]
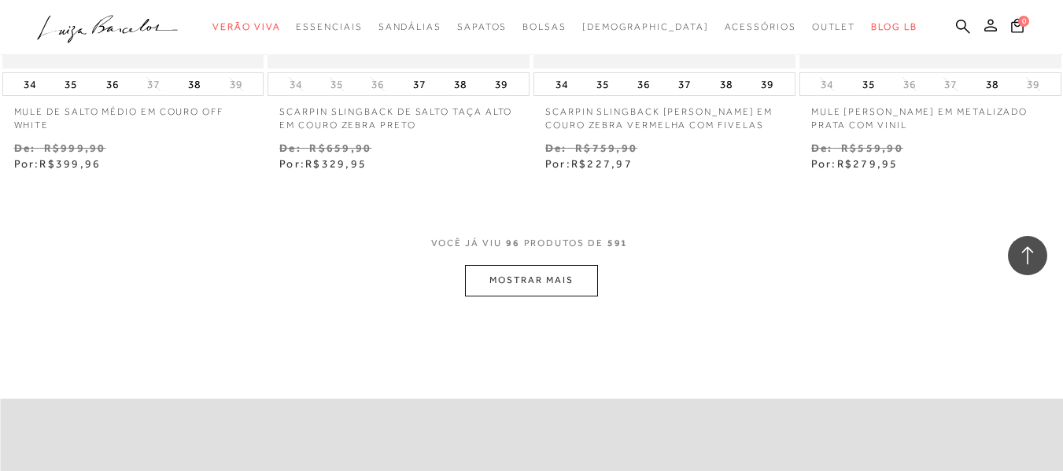
click at [548, 271] on button "MOSTRAR MAIS" at bounding box center [531, 280] width 132 height 31
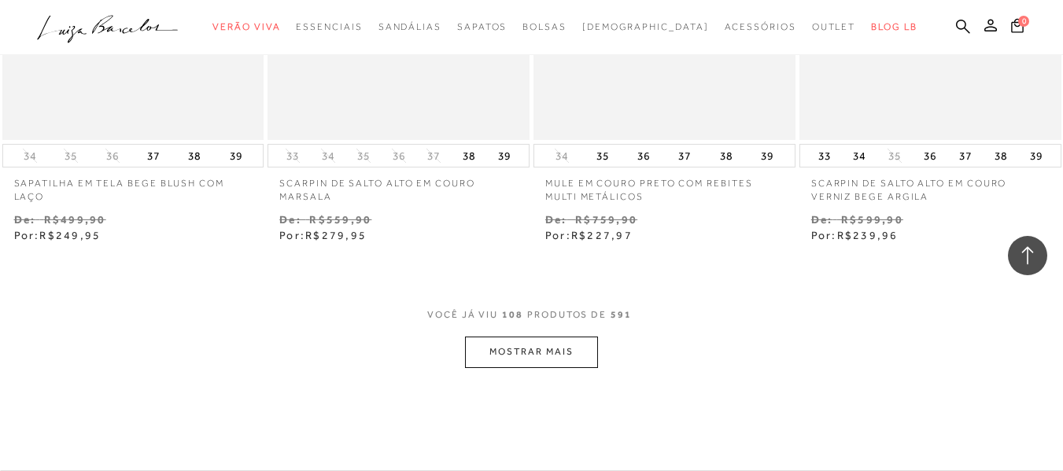
scroll to position [13848, 0]
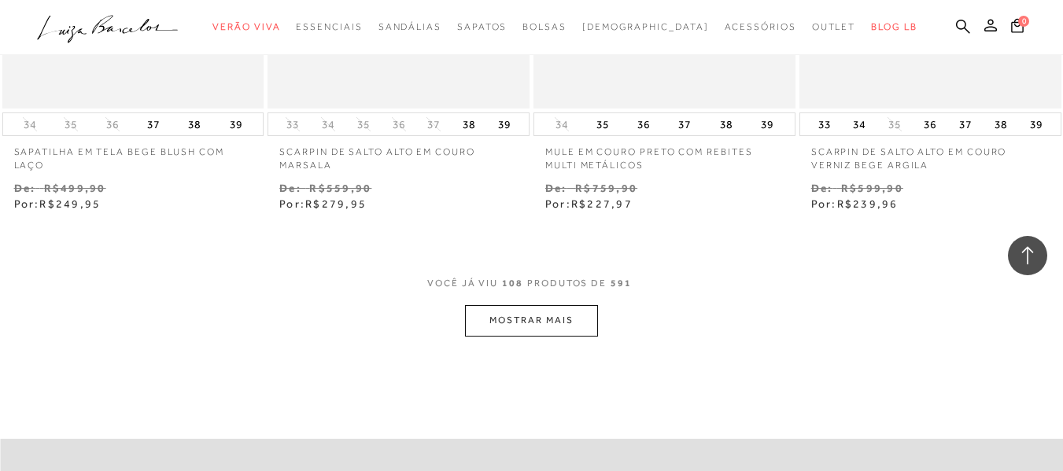
click at [522, 311] on button "MOSTRAR MAIS" at bounding box center [531, 320] width 132 height 31
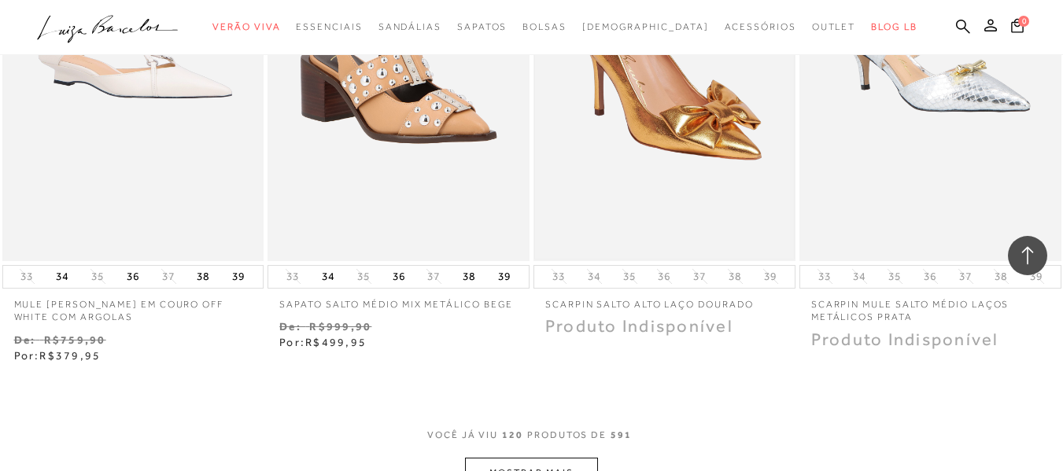
scroll to position [15264, 0]
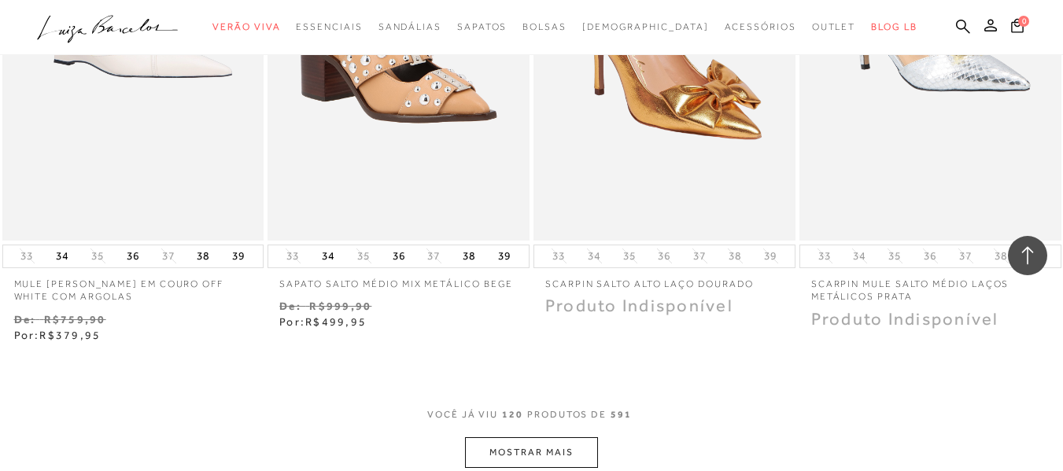
click at [571, 437] on button "MOSTRAR MAIS" at bounding box center [531, 452] width 132 height 31
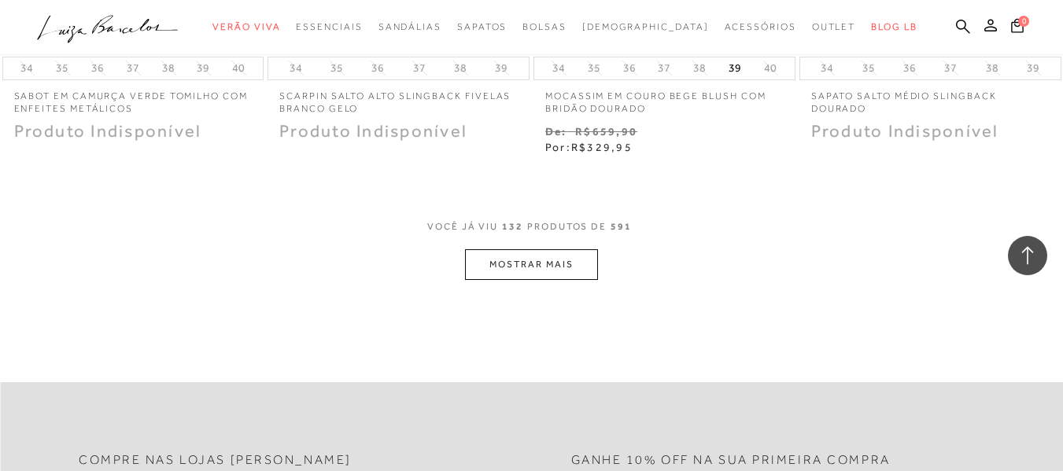
scroll to position [17073, 0]
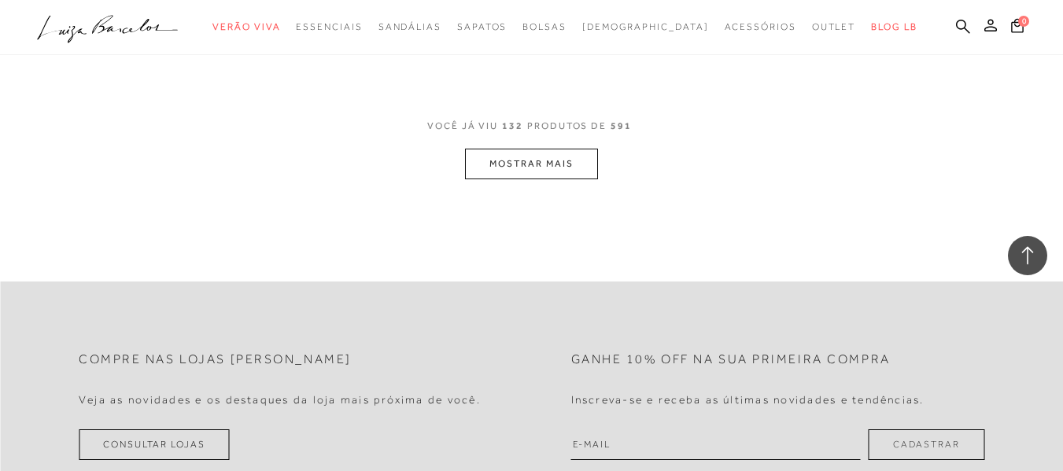
click at [515, 149] on button "MOSTRAR MAIS" at bounding box center [531, 164] width 132 height 31
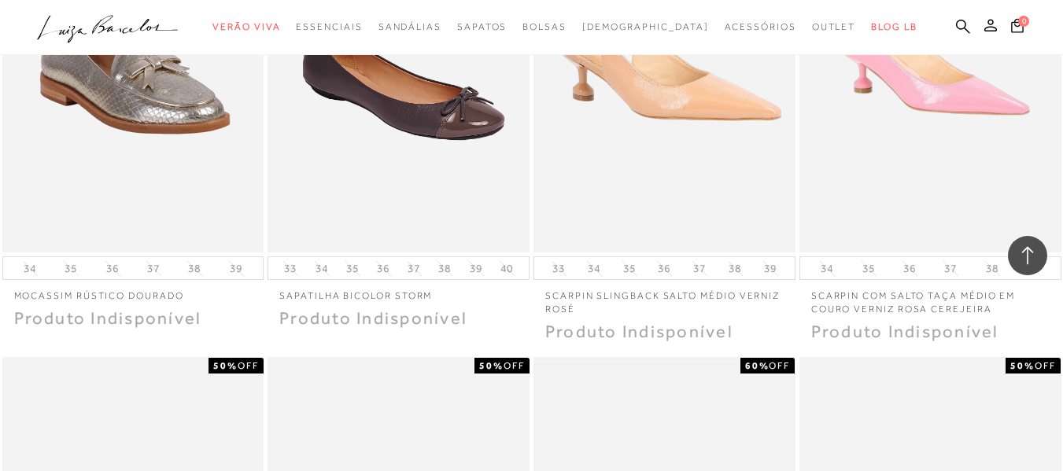
scroll to position [18411, 0]
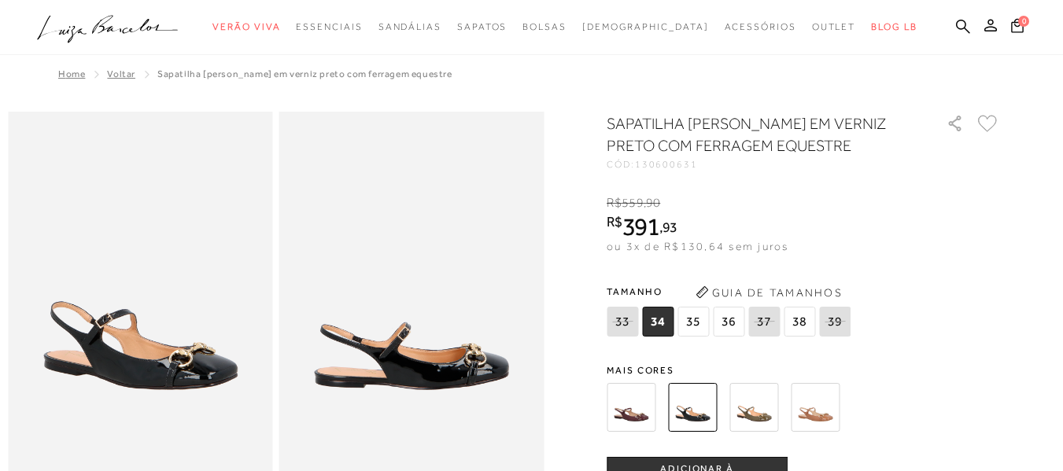
click at [644, 400] on img at bounding box center [631, 407] width 49 height 49
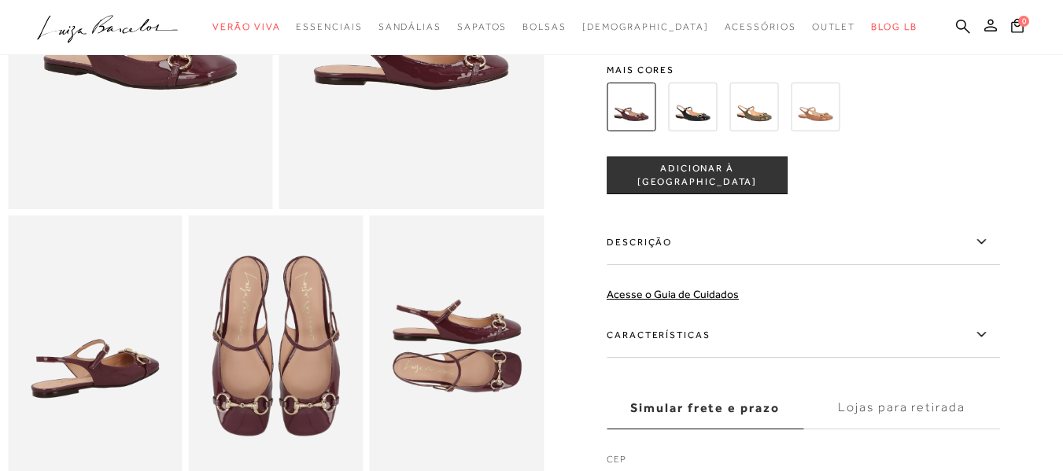
scroll to position [315, 0]
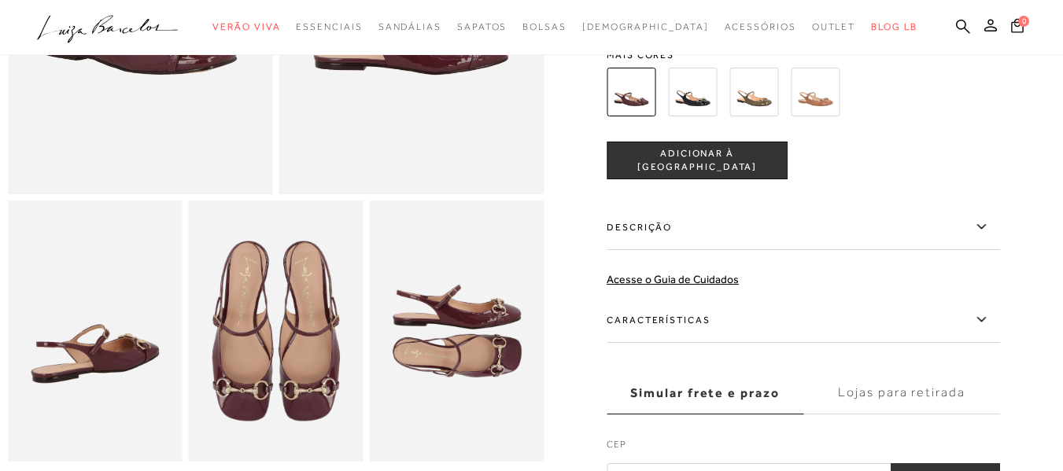
click at [305, 336] on img at bounding box center [276, 332] width 175 height 262
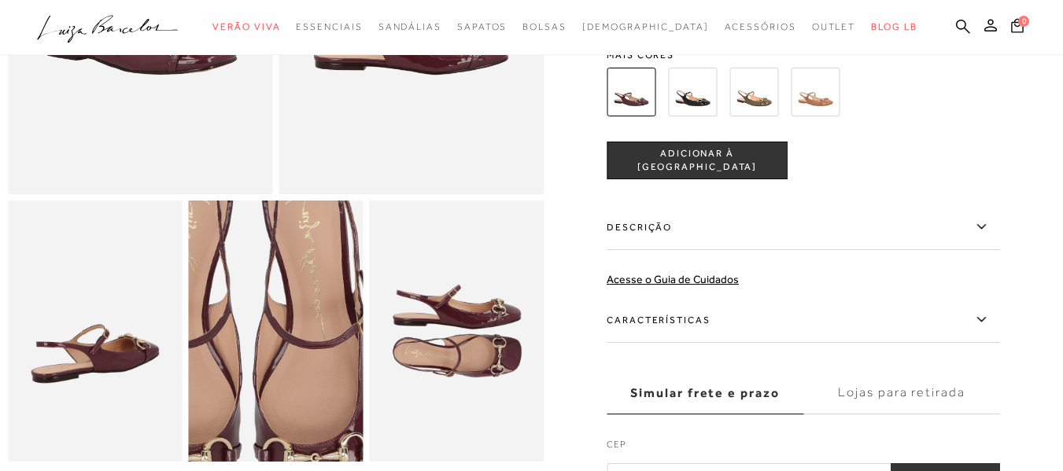
click at [307, 334] on img at bounding box center [246, 337] width 349 height 523
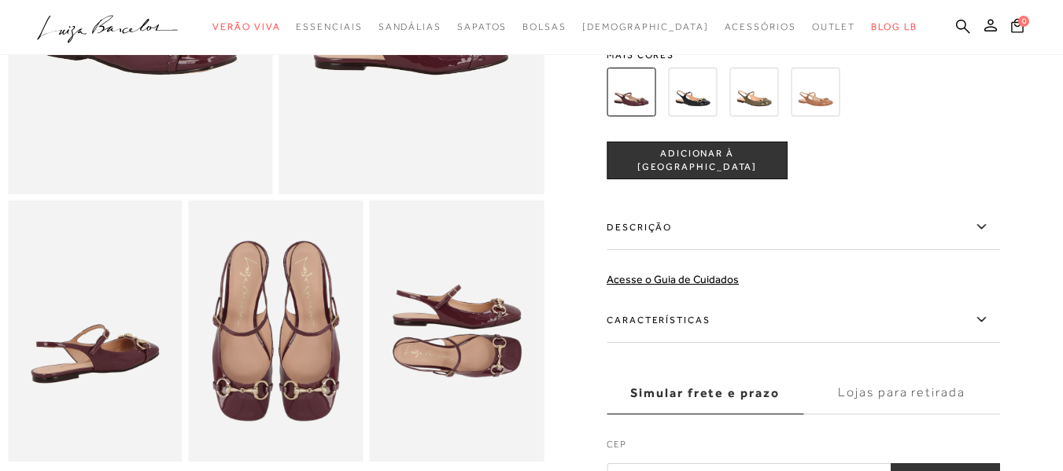
click at [497, 347] on img at bounding box center [456, 332] width 175 height 262
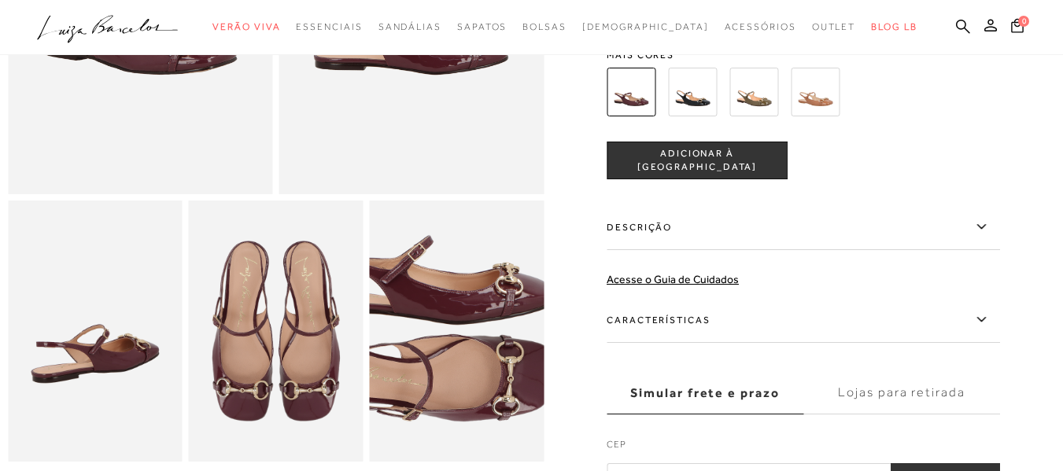
click at [491, 345] on img at bounding box center [424, 328] width 349 height 523
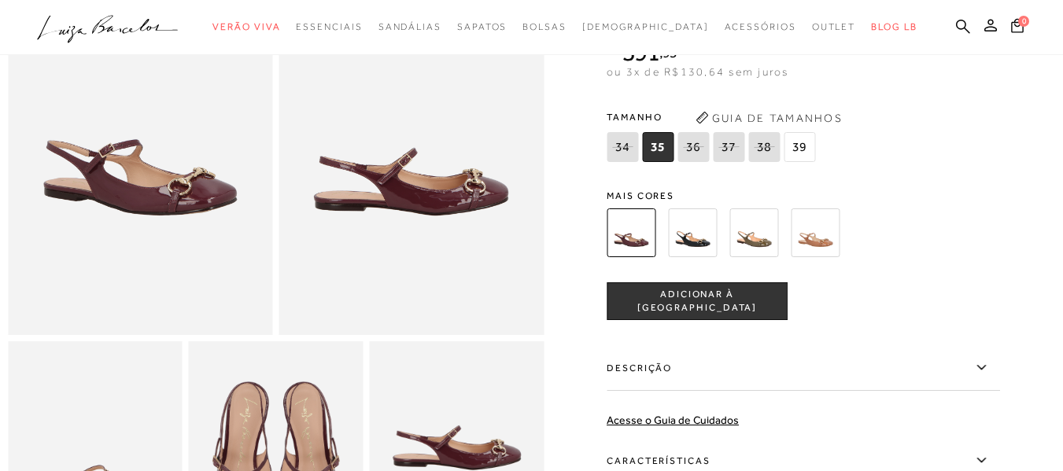
scroll to position [157, 0]
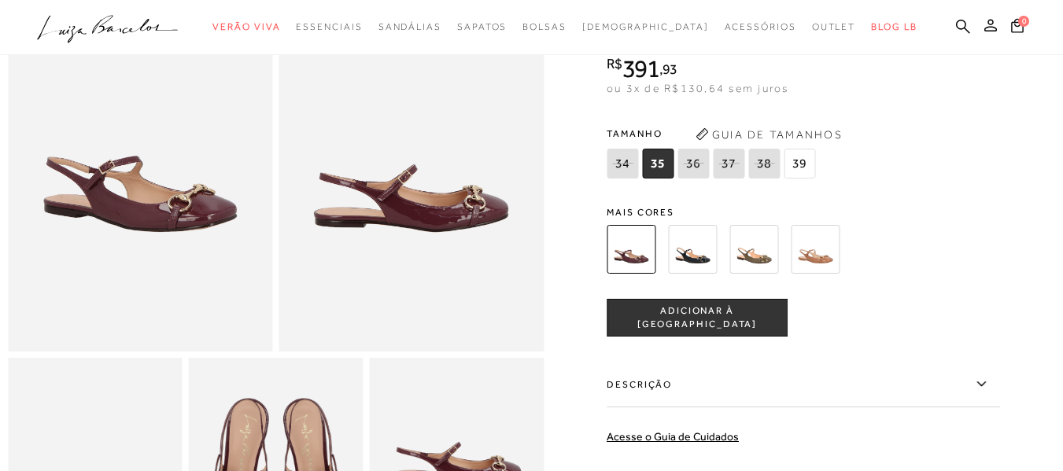
click at [149, 225] on img at bounding box center [140, 152] width 265 height 397
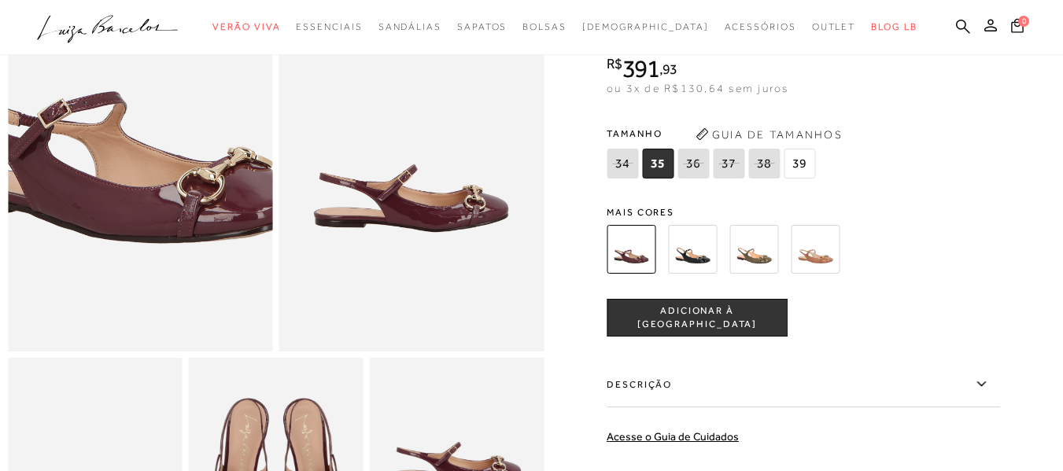
click at [157, 227] on img at bounding box center [122, 85] width 530 height 795
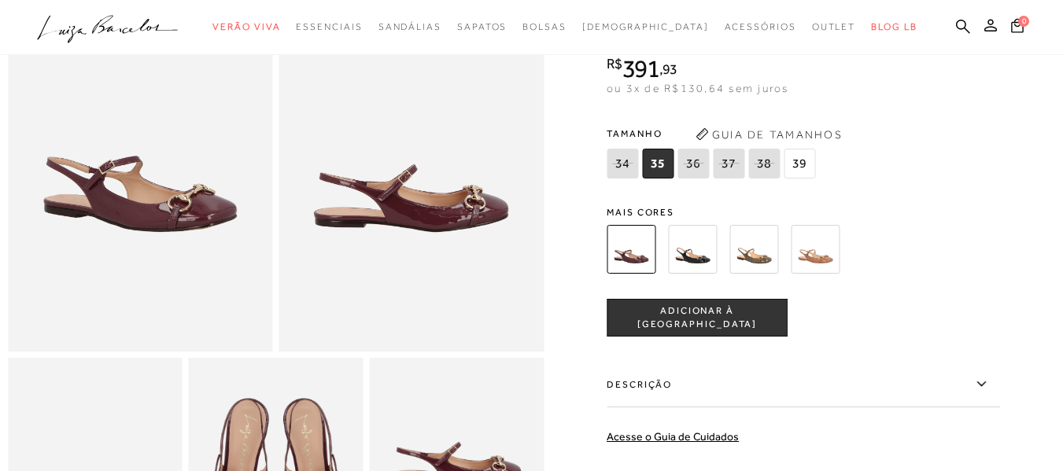
click at [438, 173] on img at bounding box center [411, 152] width 265 height 397
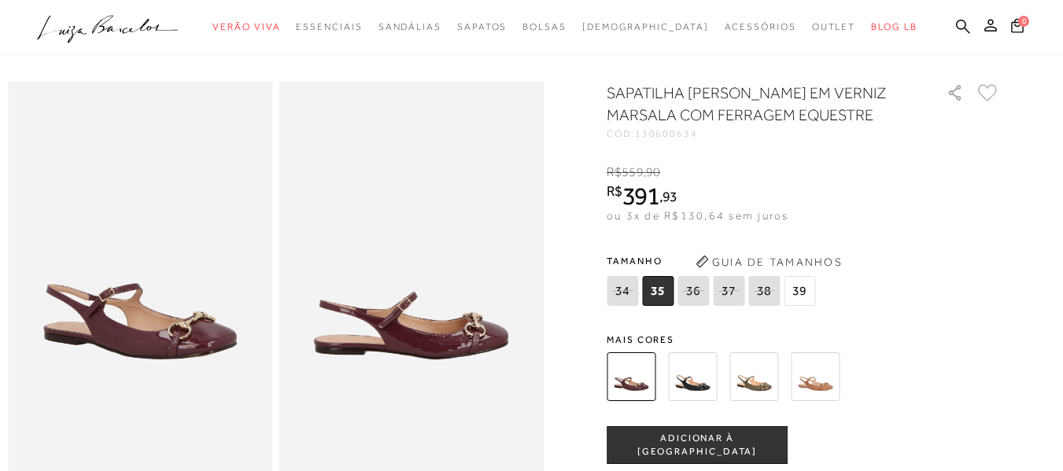
scroll to position [0, 0]
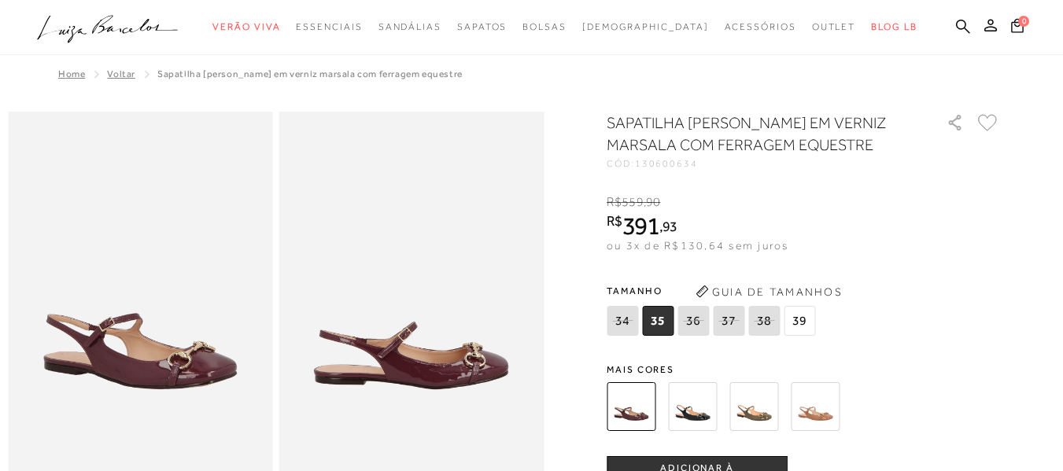
click at [711, 404] on img at bounding box center [692, 406] width 49 height 49
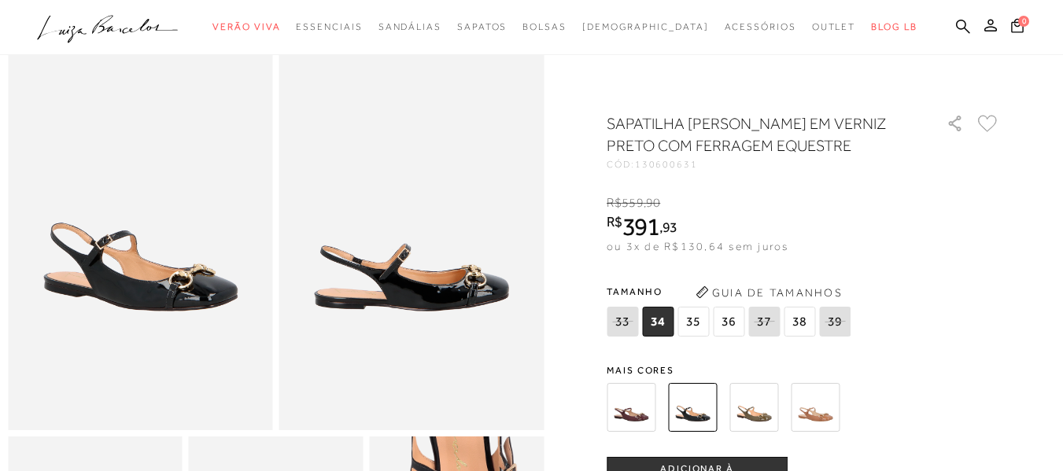
click at [775, 408] on img at bounding box center [753, 407] width 49 height 49
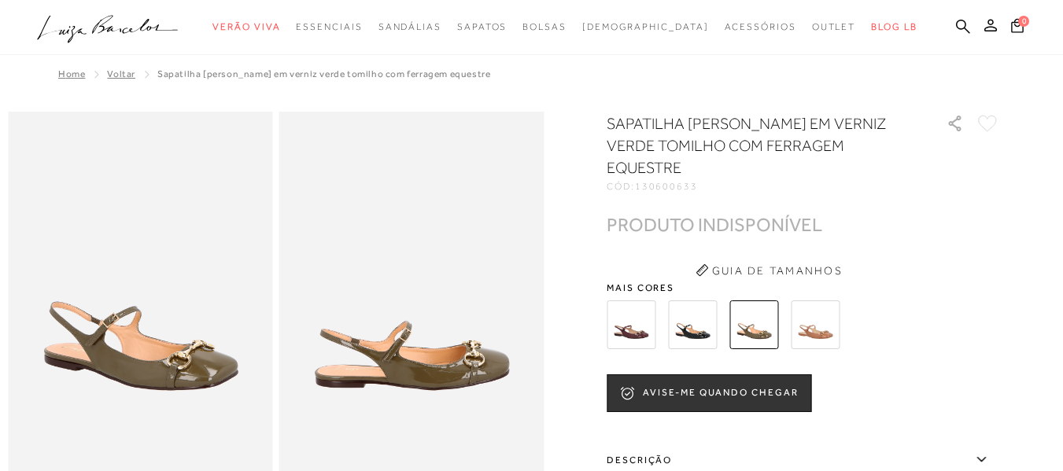
click at [821, 301] on img at bounding box center [815, 325] width 49 height 49
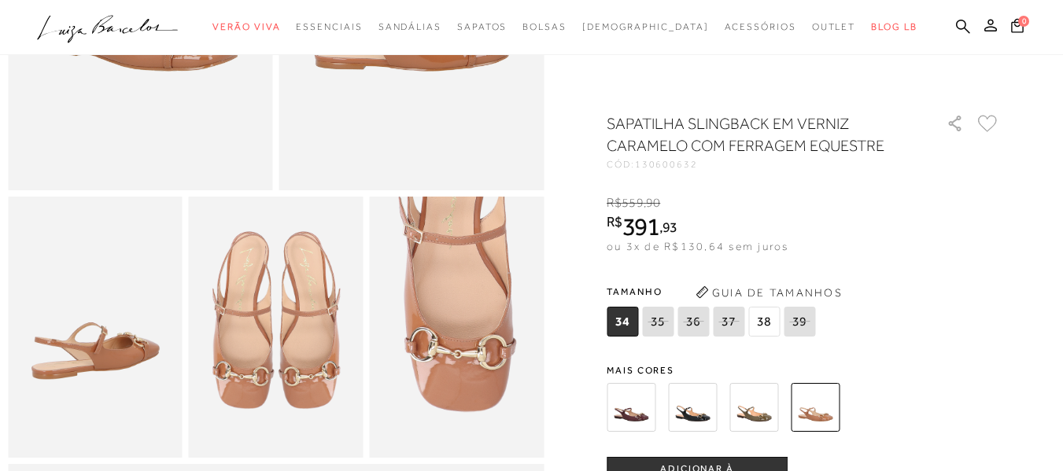
scroll to position [79, 0]
